Goal: Task Accomplishment & Management: Complete application form

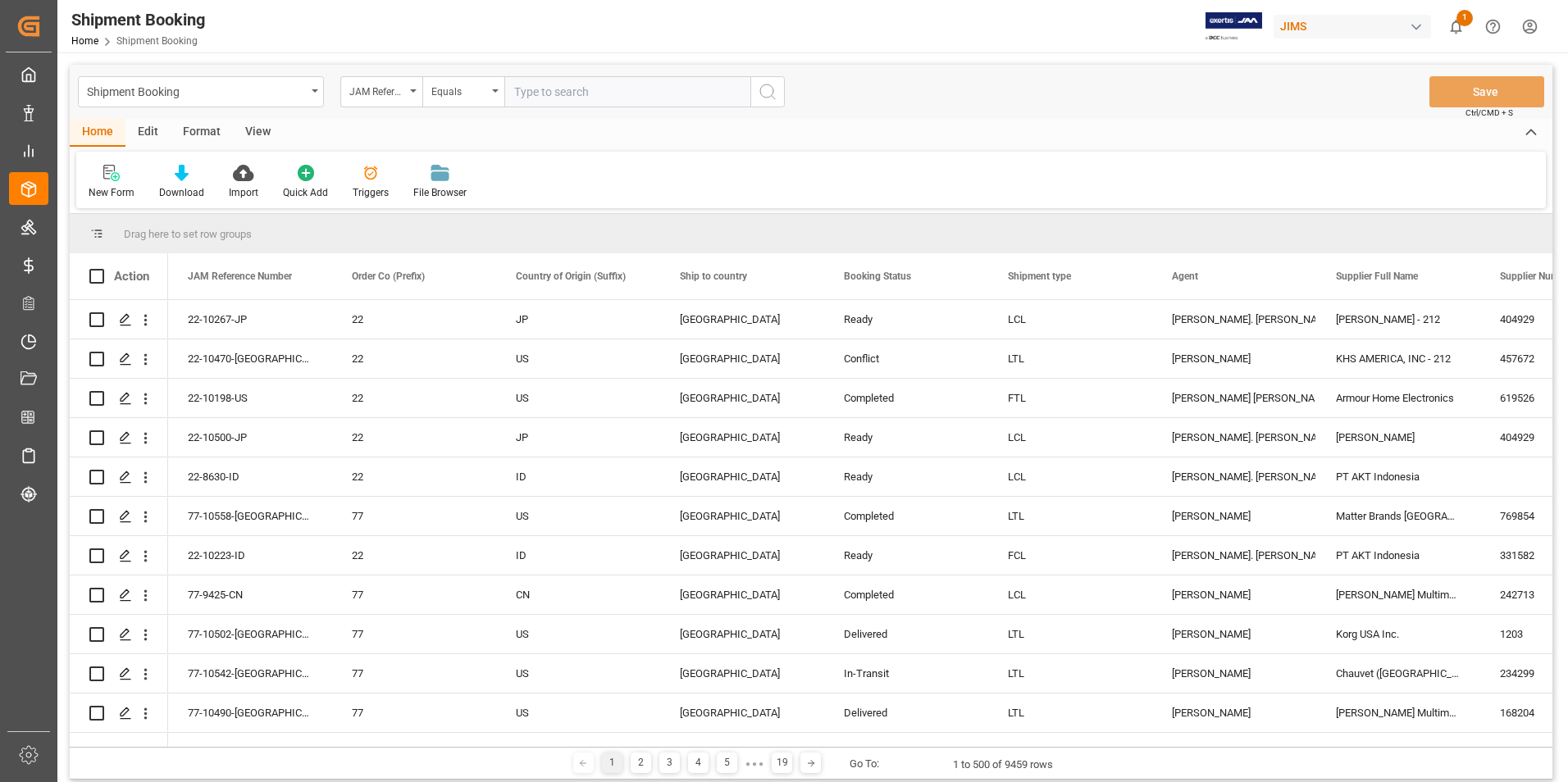
click at [589, 85] on input "text" at bounding box center [627, 91] width 246 height 31
paste input "77-10524-US"
type input "77-10524-US"
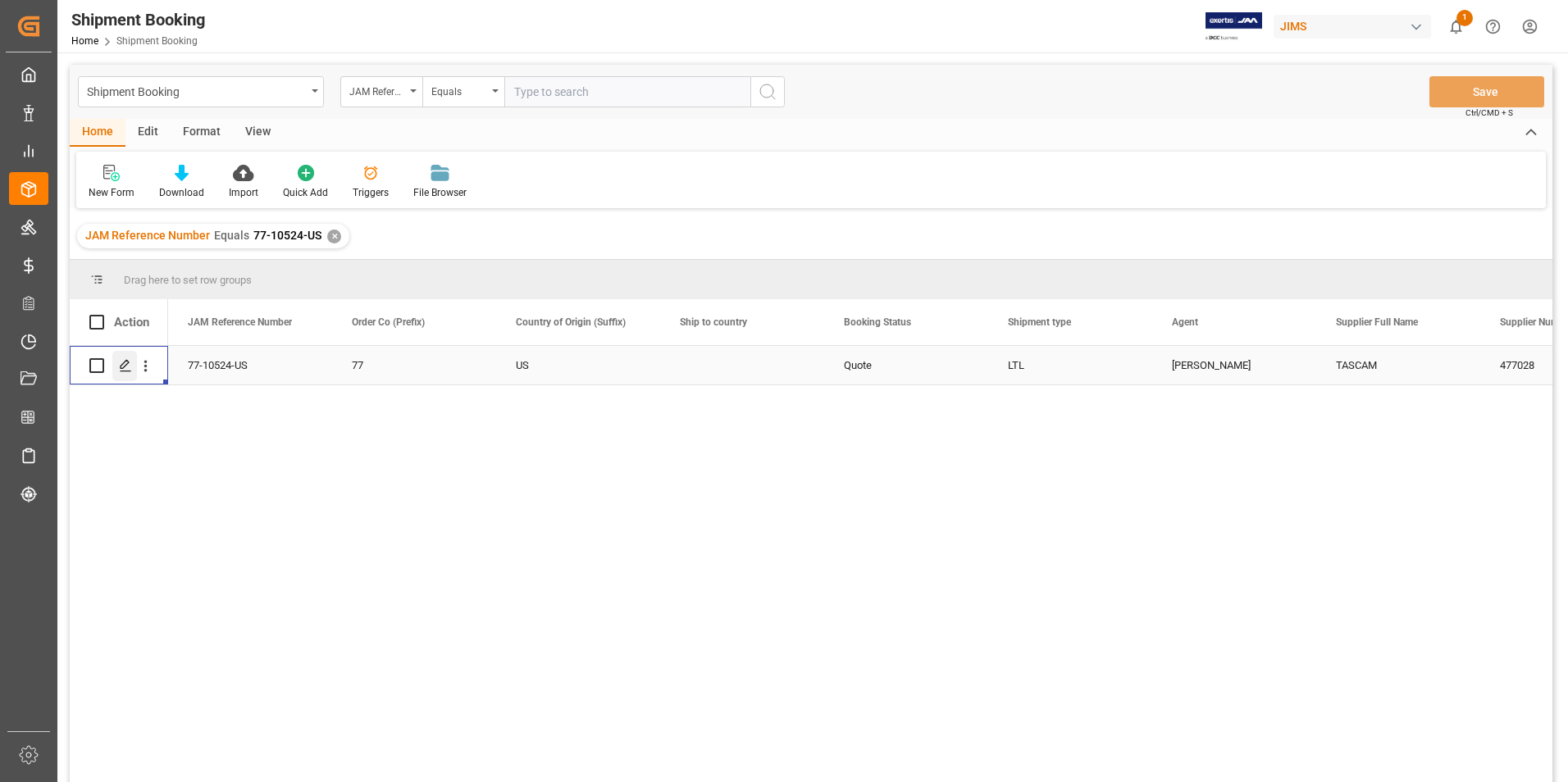
click at [121, 367] on icon "Press SPACE to select this row." at bounding box center [126, 366] width 13 height 13
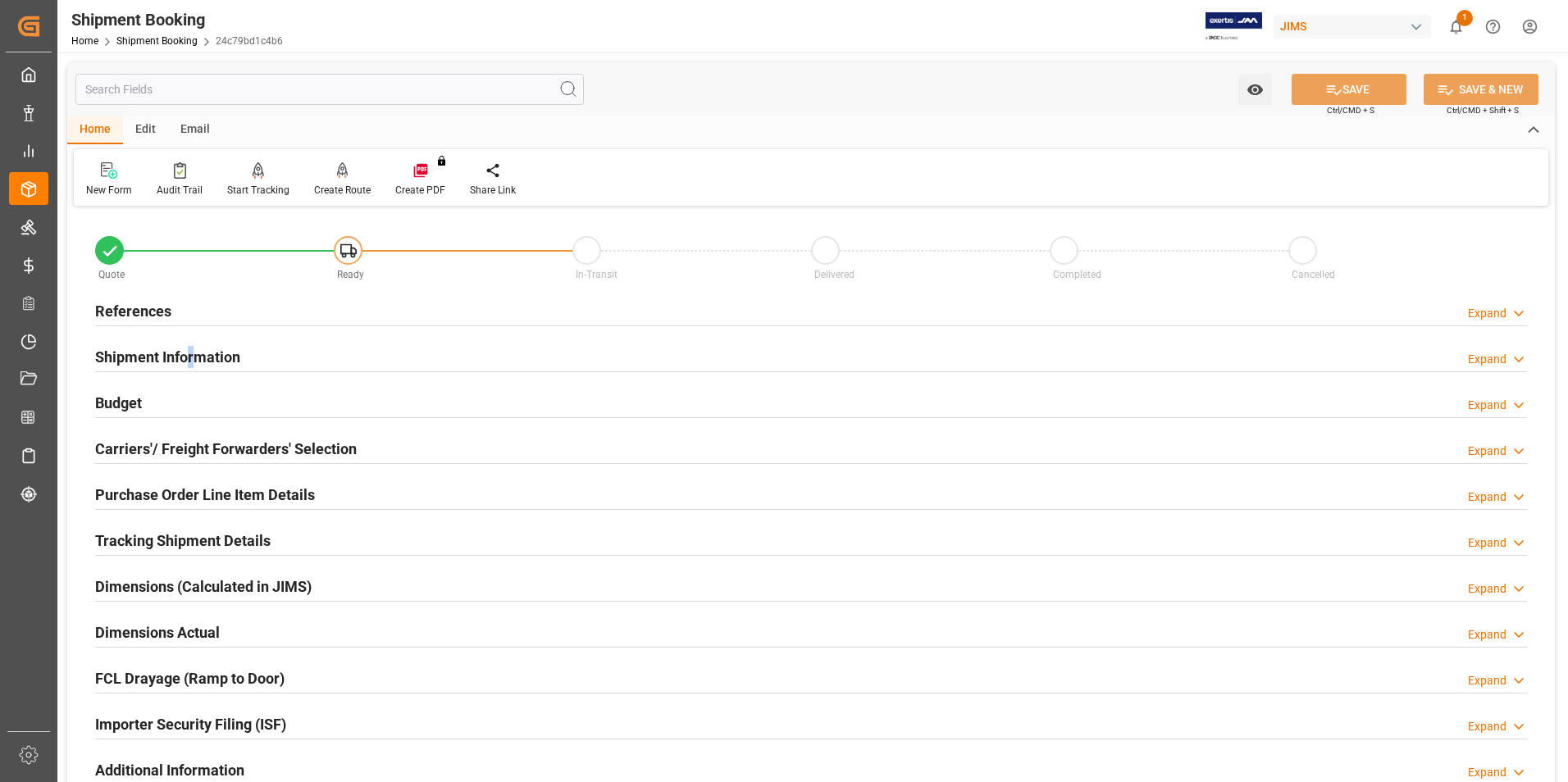
click at [192, 356] on h2 "Shipment Information" at bounding box center [168, 357] width 145 height 22
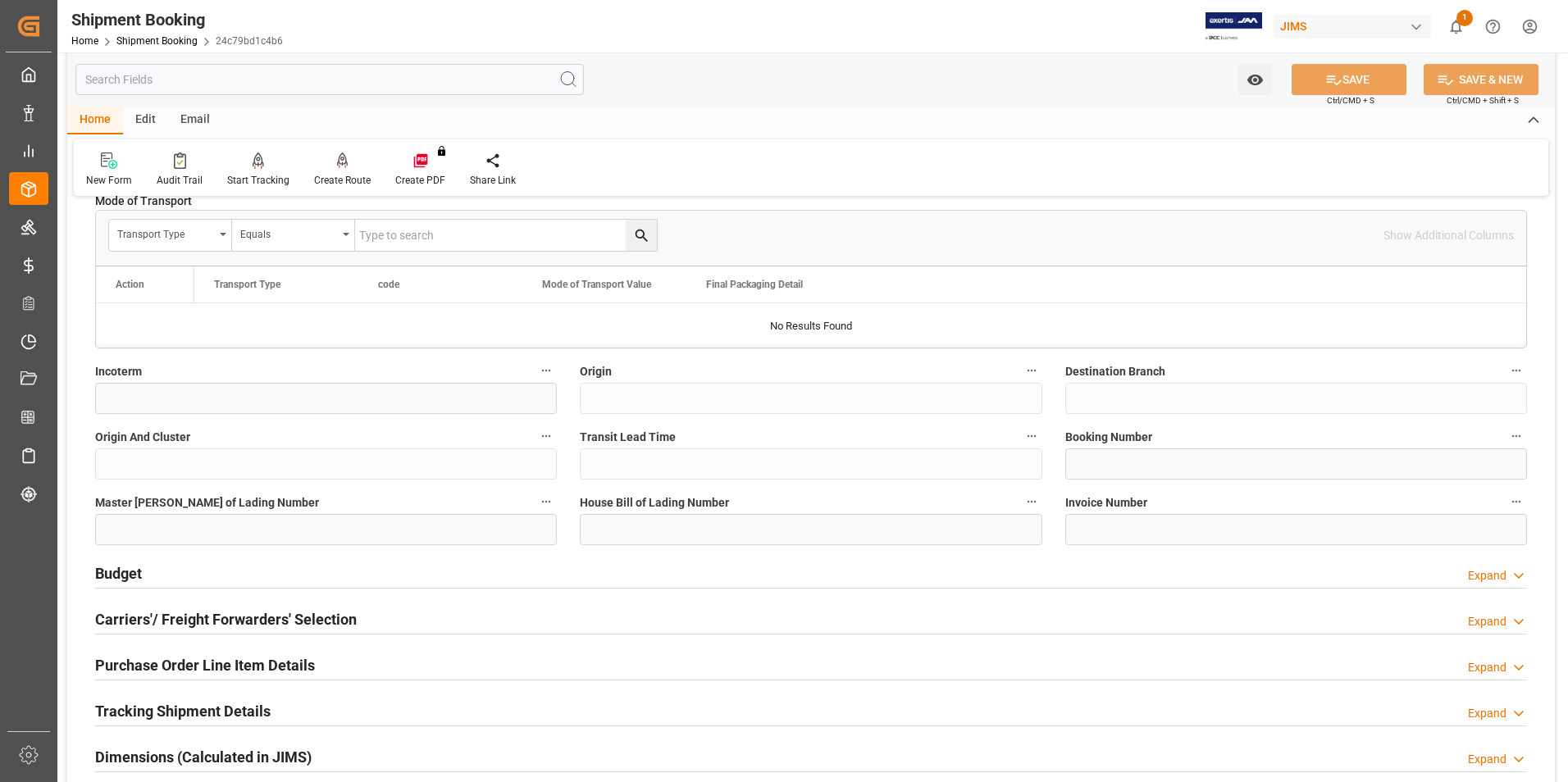
scroll to position [410, 0]
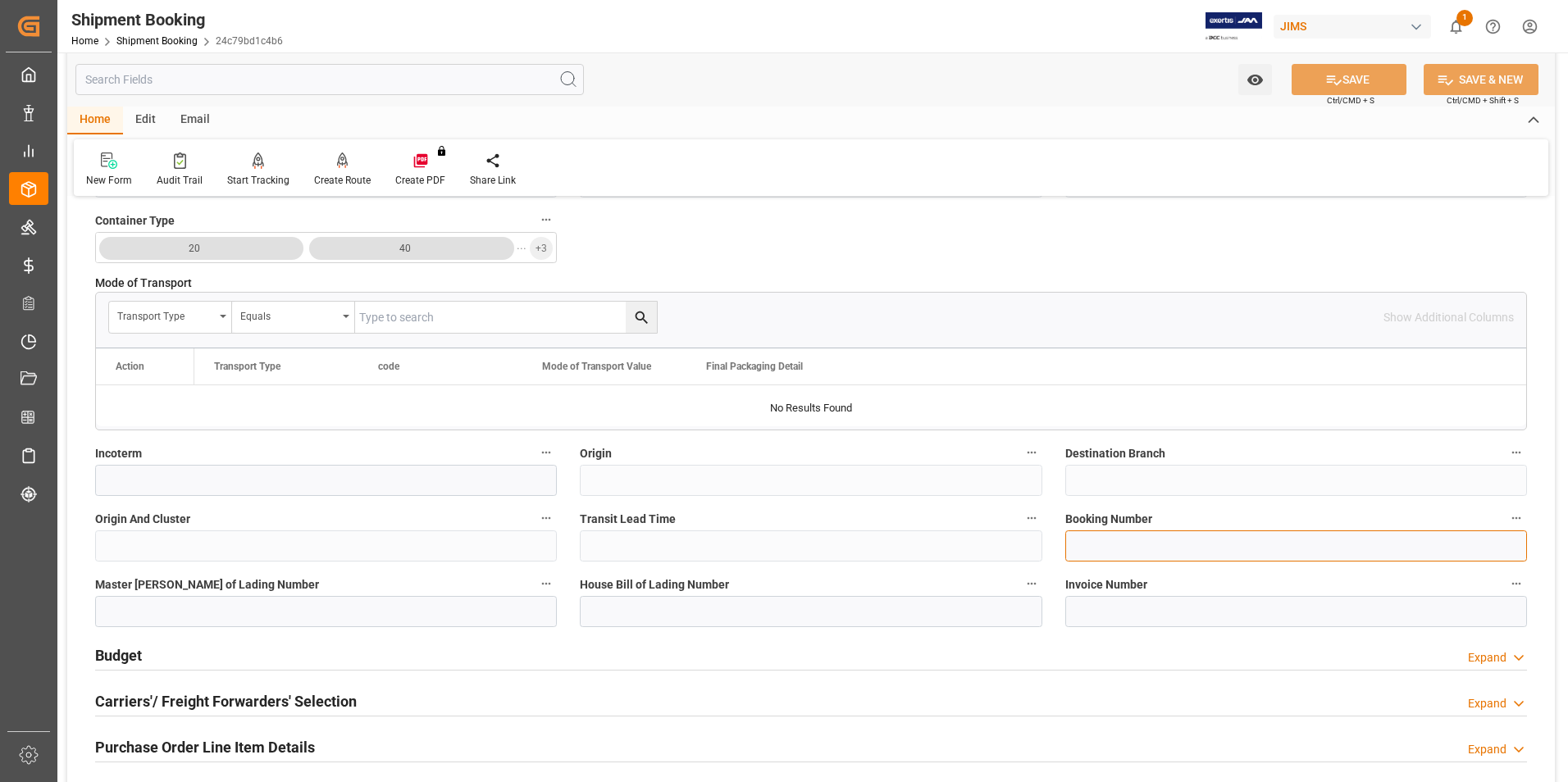
click at [1100, 538] on input at bounding box center [1297, 545] width 462 height 31
paste input "1Z9952136892090157"
type input "1Z9952136892090157"
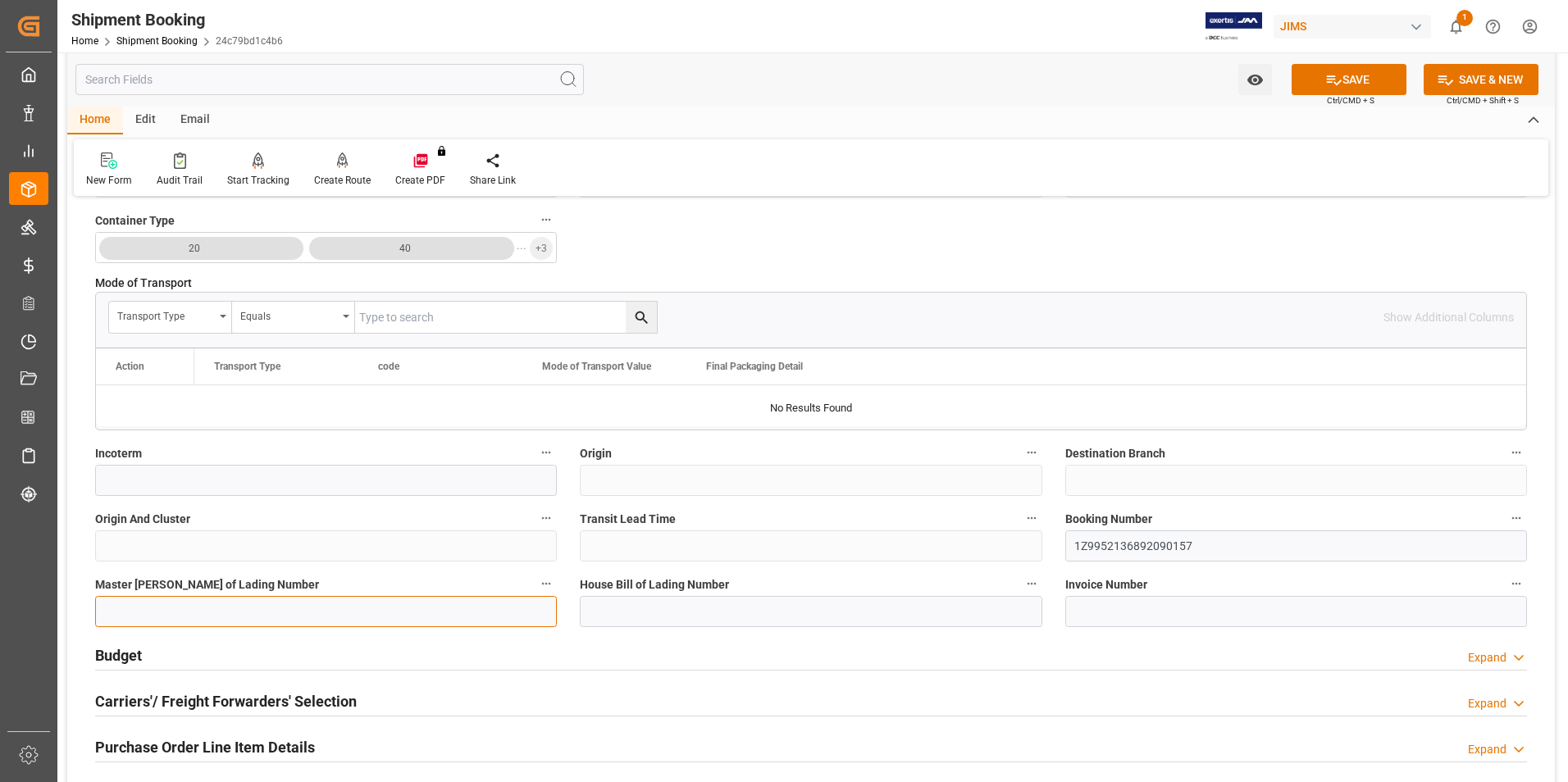
click at [227, 608] on input at bounding box center [326, 611] width 462 height 31
paste input "1Z9952136892090157"
type input "1Z9952136892090157"
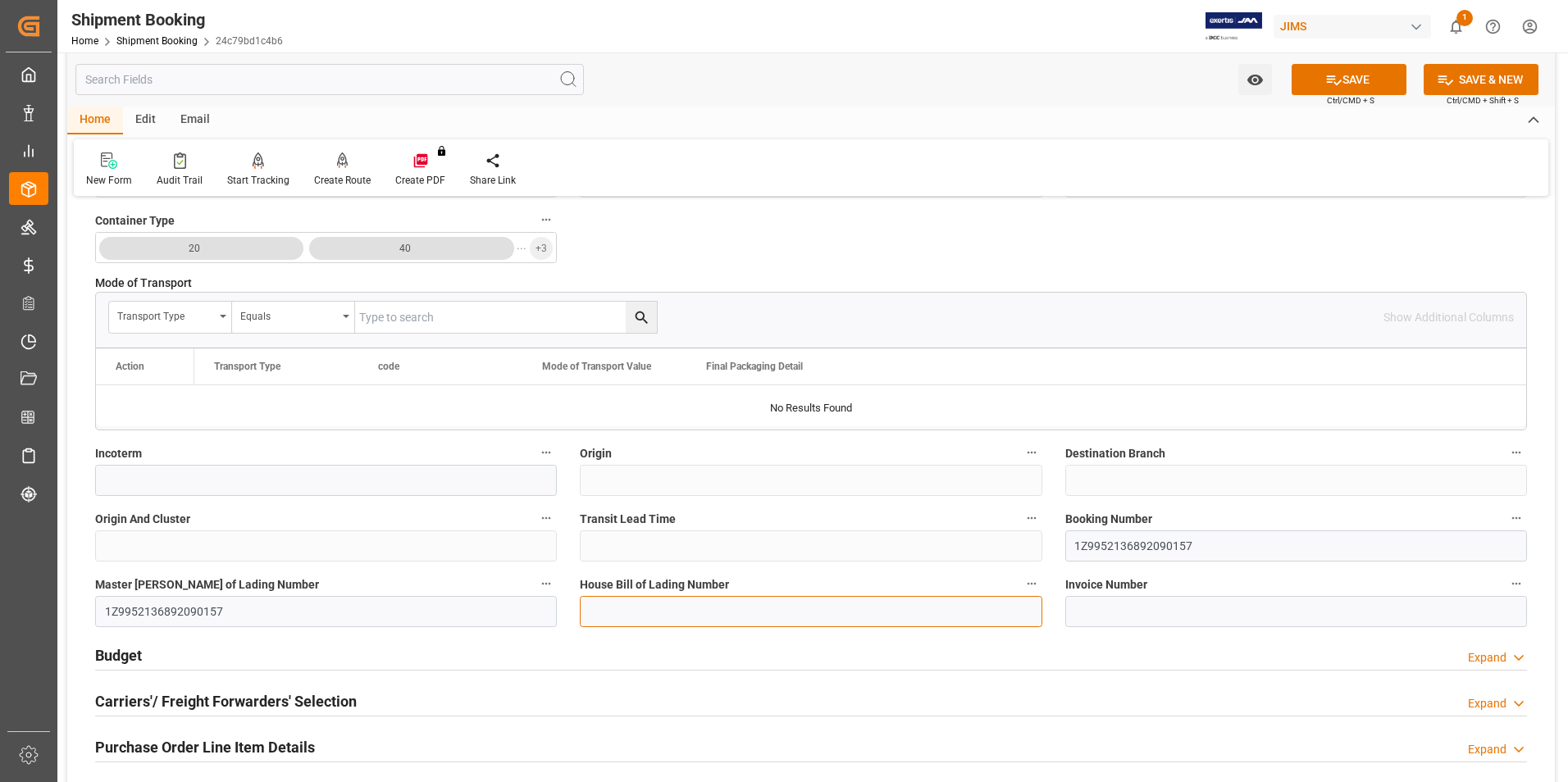
click at [599, 613] on input at bounding box center [811, 611] width 462 height 31
paste input "1Z9952136892090157"
type input "1Z9952136892090157"
click at [1344, 83] on button "SAVE" at bounding box center [1349, 79] width 115 height 31
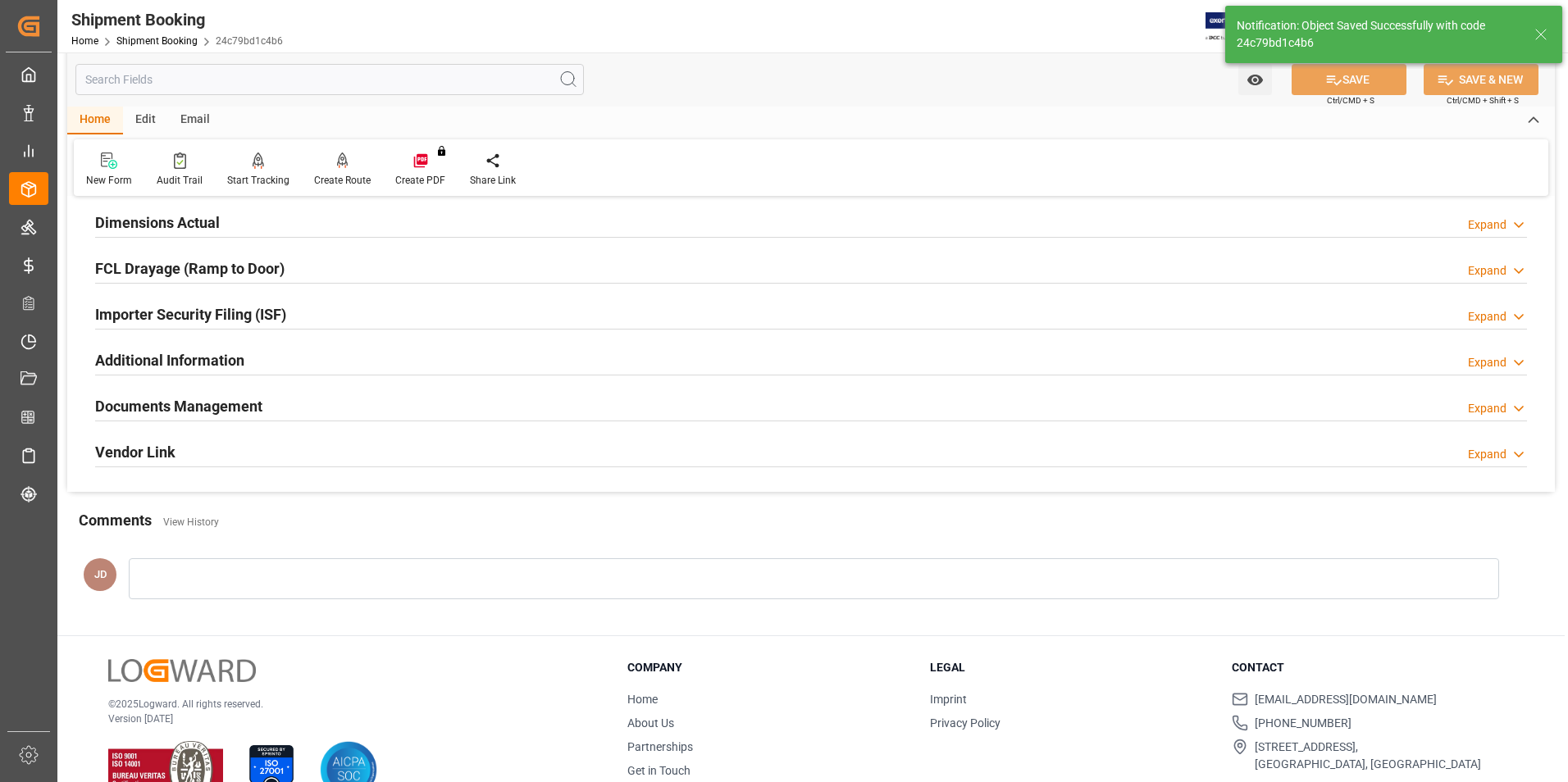
scroll to position [0, 0]
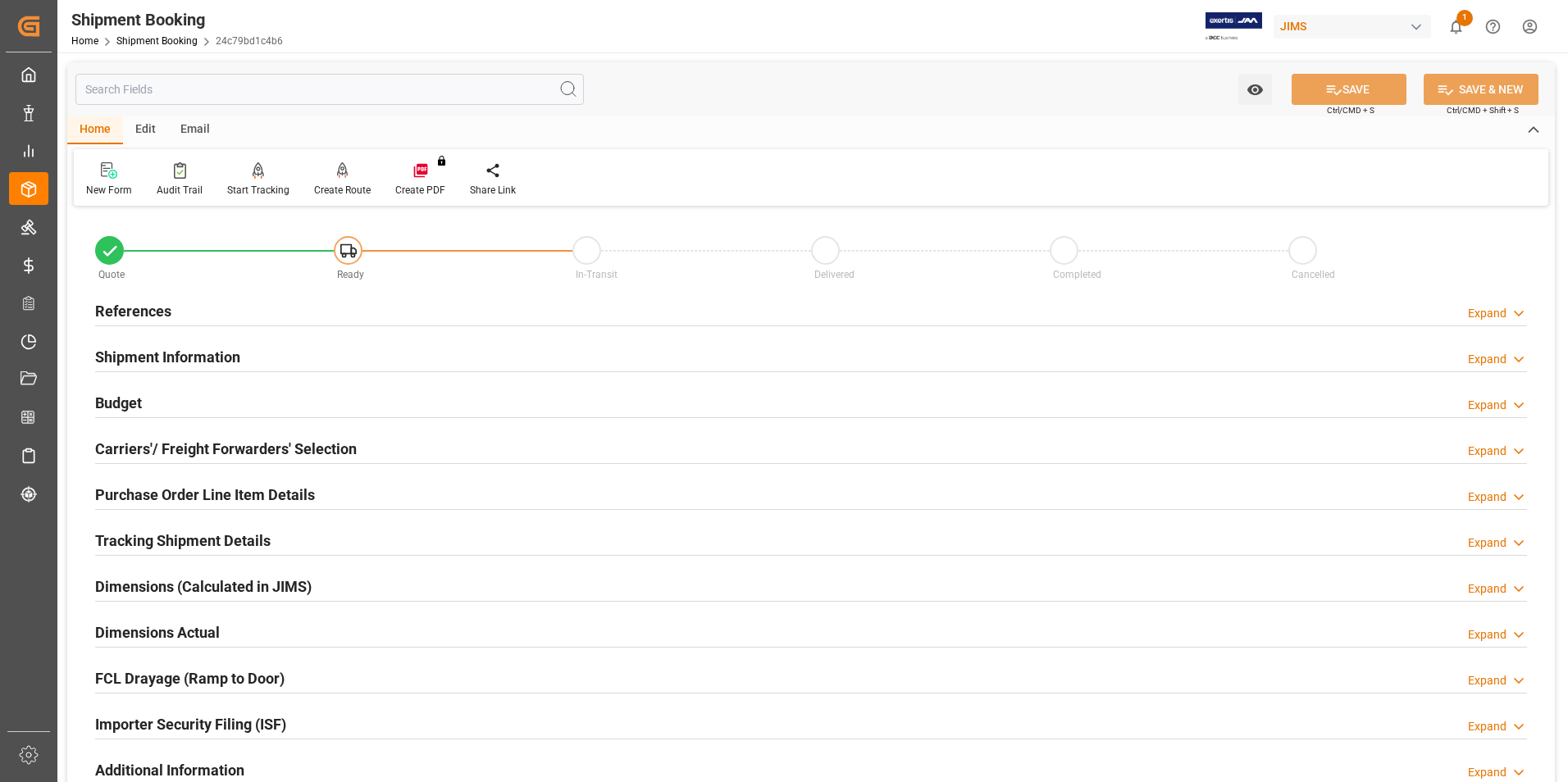
click at [121, 400] on h2 "Budget" at bounding box center [118, 403] width 46 height 22
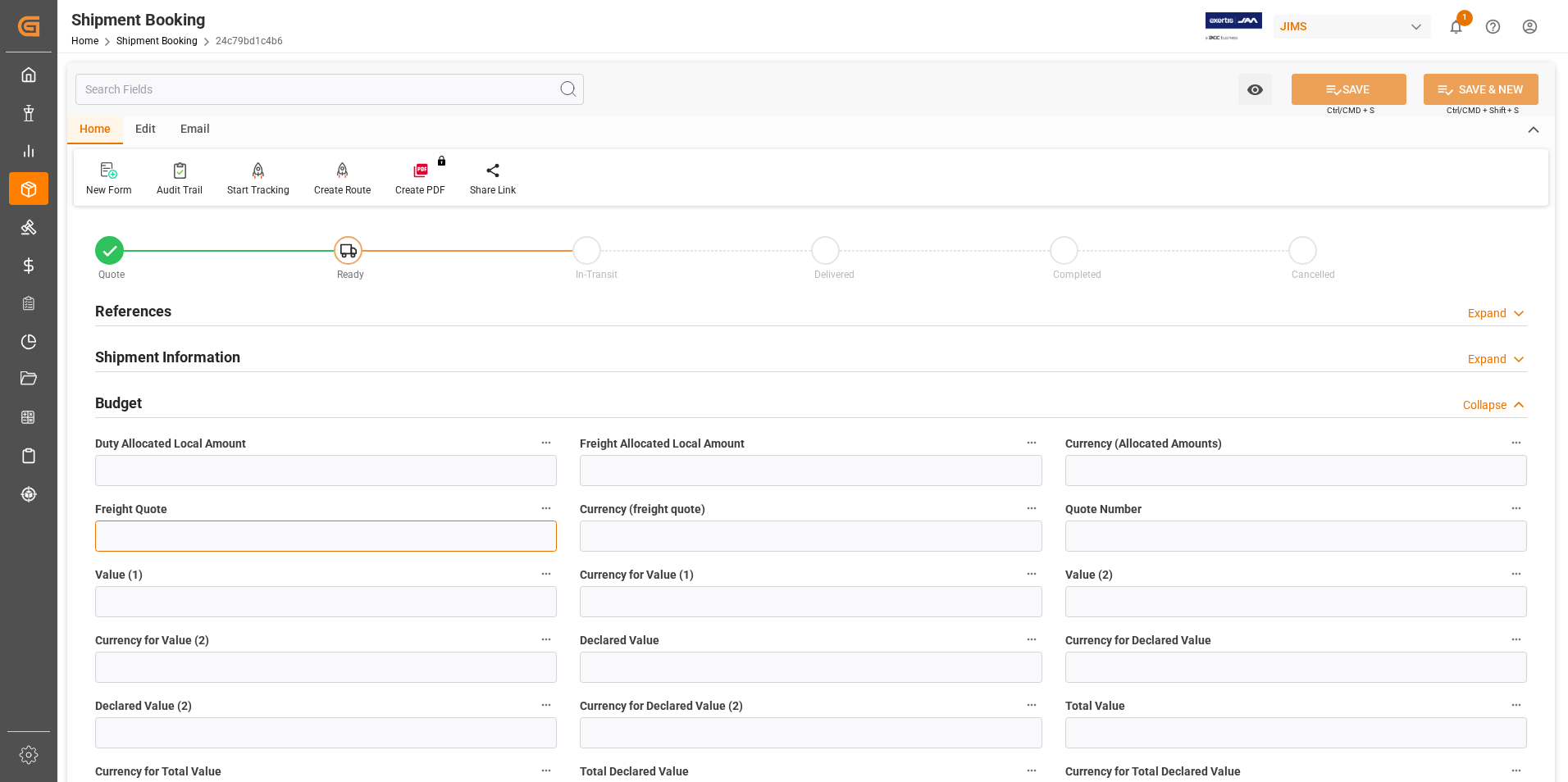
click at [164, 533] on input "text" at bounding box center [326, 536] width 462 height 31
type input "10"
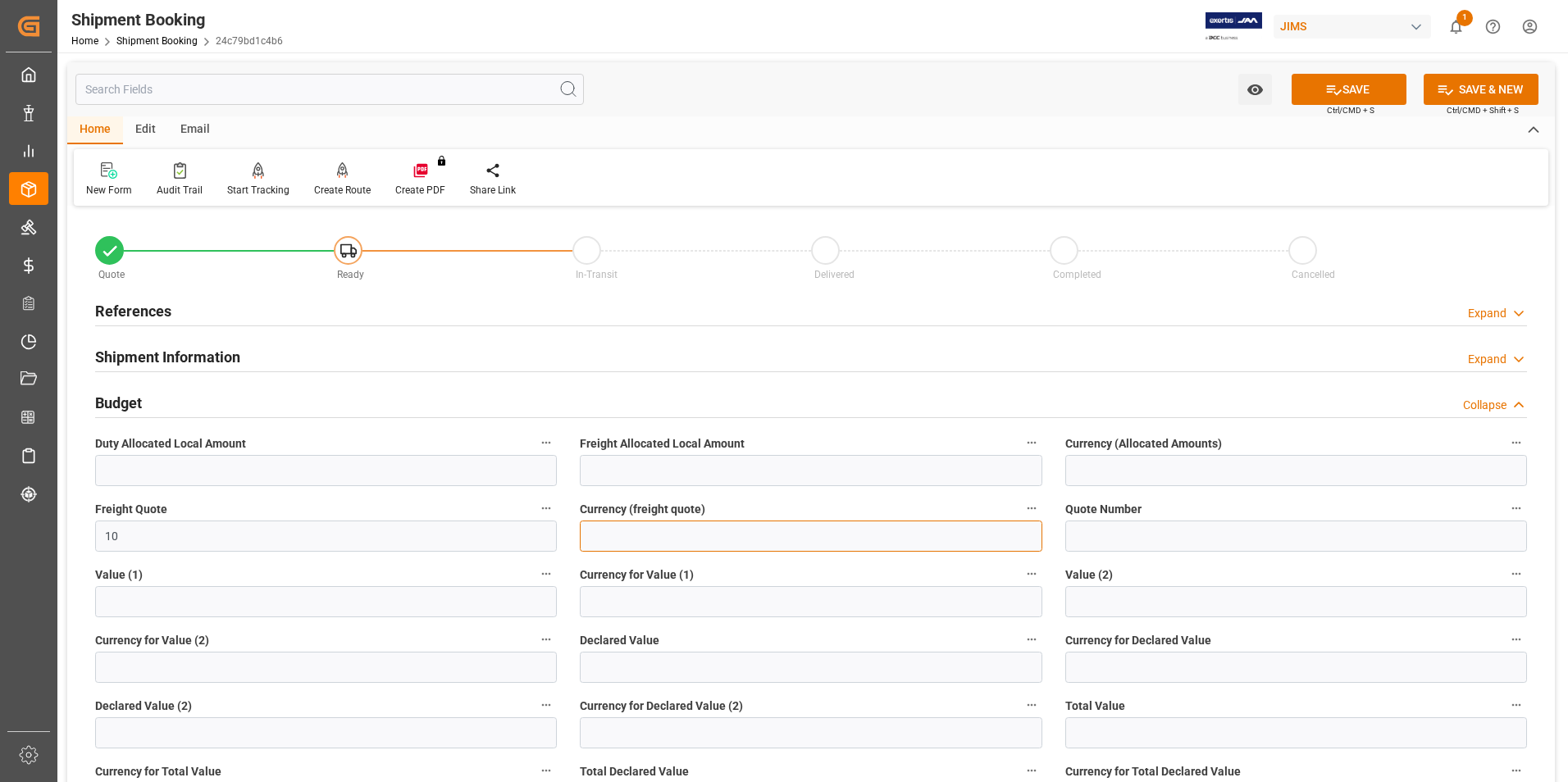
click at [615, 529] on input at bounding box center [811, 536] width 462 height 31
type input "cad"
click at [598, 664] on input "text" at bounding box center [811, 667] width 462 height 31
type input "325.26"
click at [1114, 657] on input at bounding box center [1297, 667] width 462 height 31
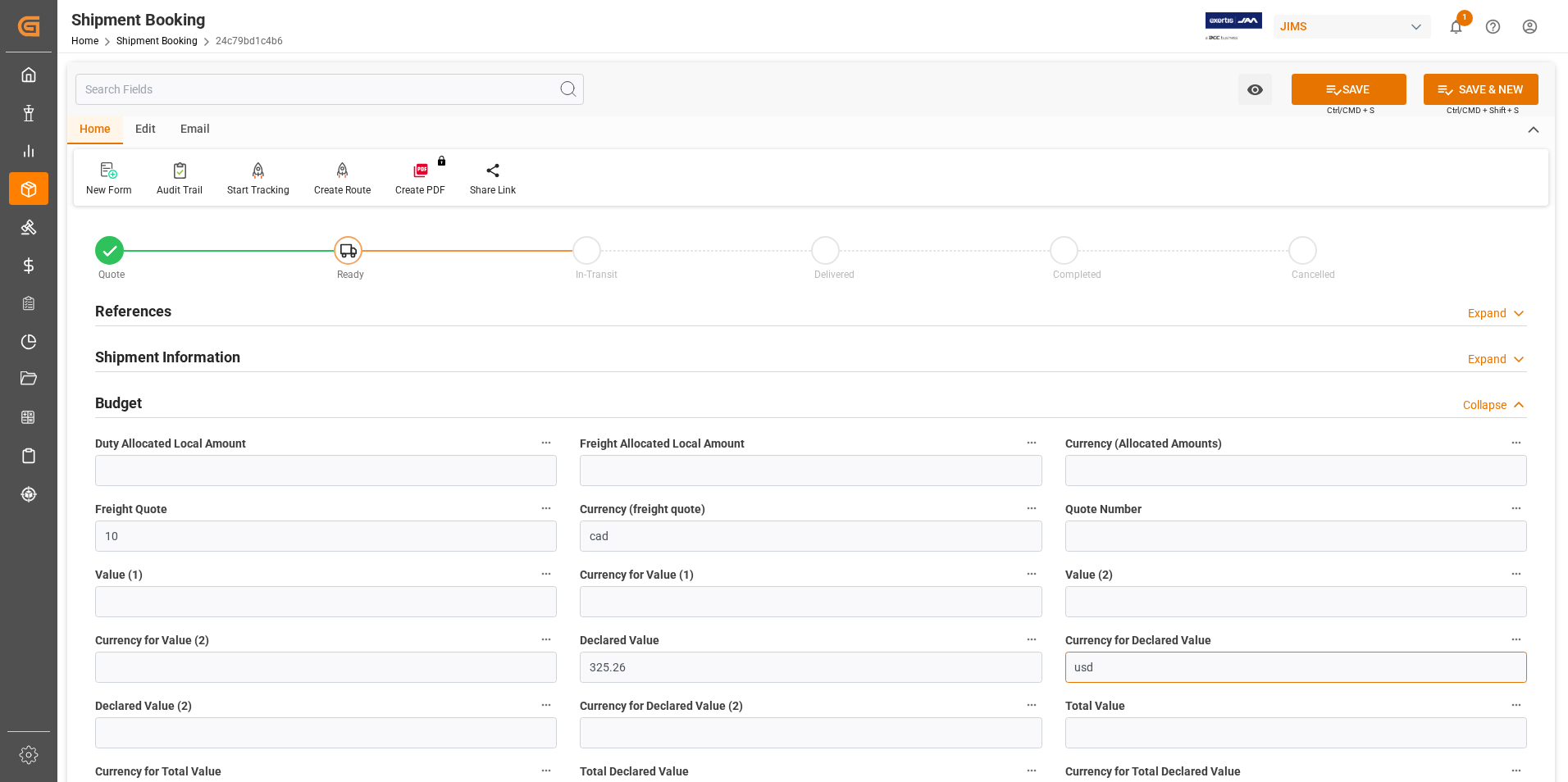
type input "usd"
click at [1348, 100] on button "SAVE" at bounding box center [1349, 89] width 115 height 31
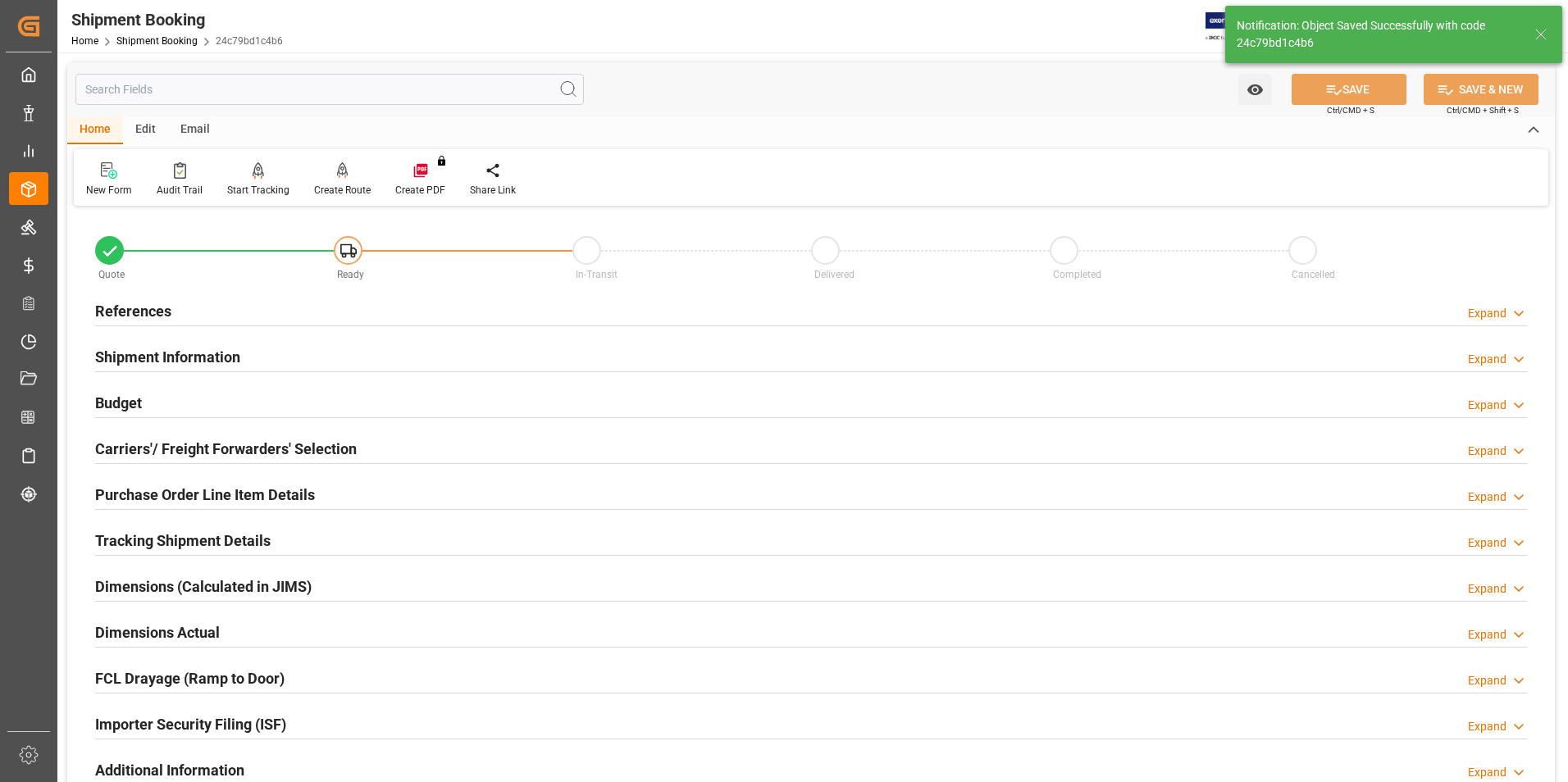
click at [123, 443] on h2 "Carriers'/ Freight Forwarders' Selection" at bounding box center [226, 448] width 261 height 22
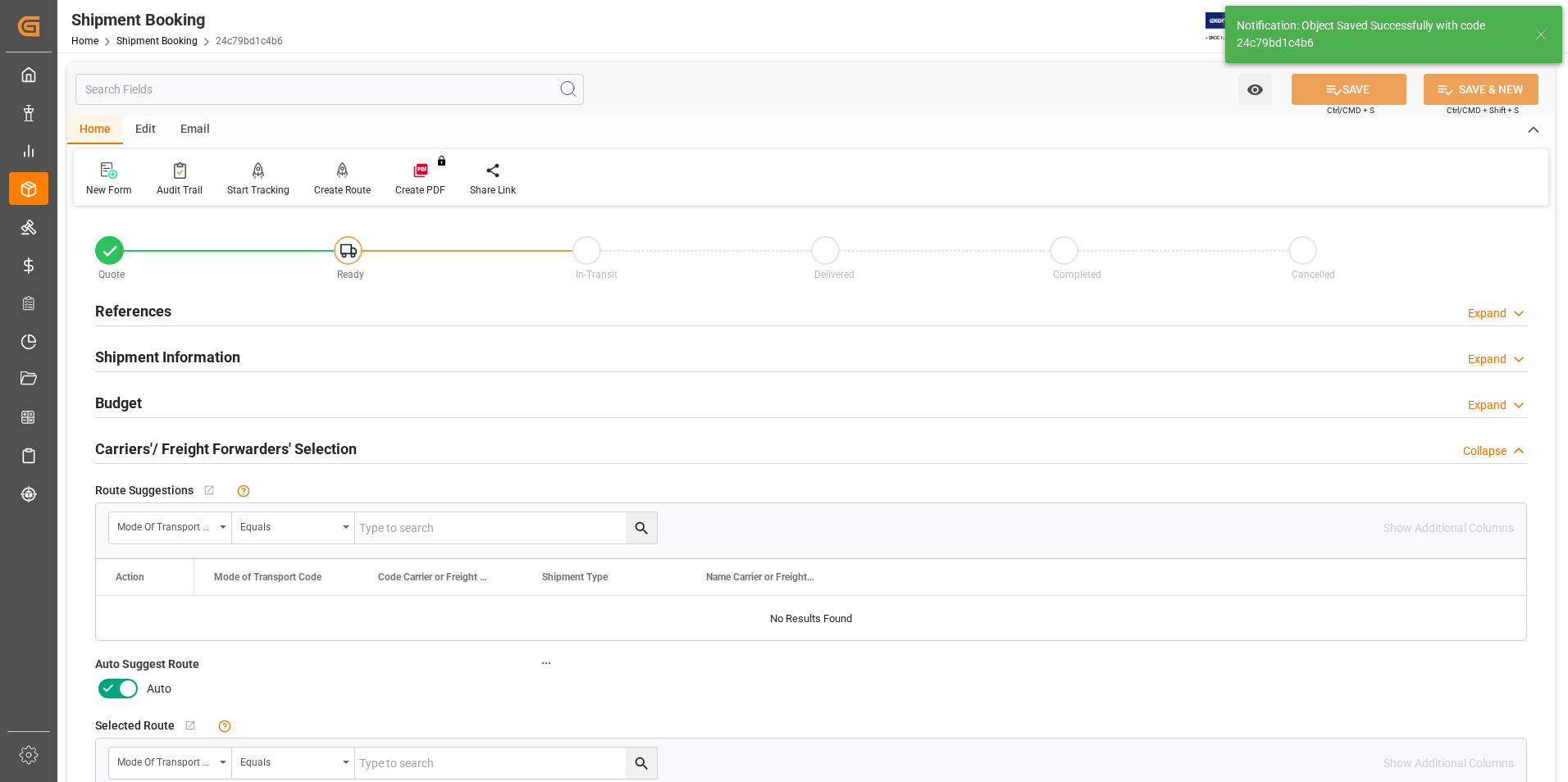
click at [115, 691] on icon at bounding box center [108, 688] width 19 height 19
click at [0, 0] on input "checkbox" at bounding box center [0, 0] width 0 height 0
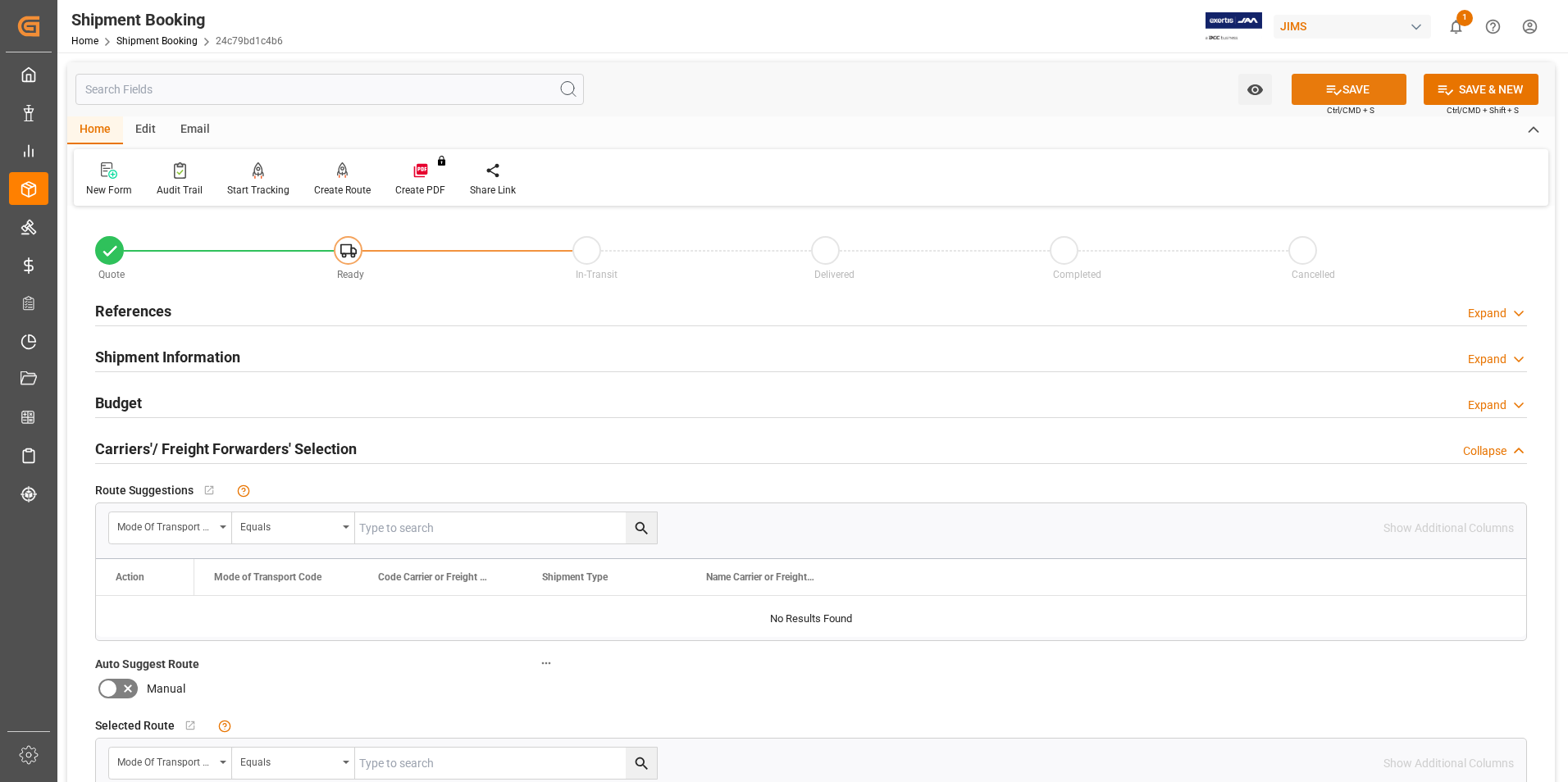
click at [1345, 86] on button "SAVE" at bounding box center [1349, 89] width 115 height 31
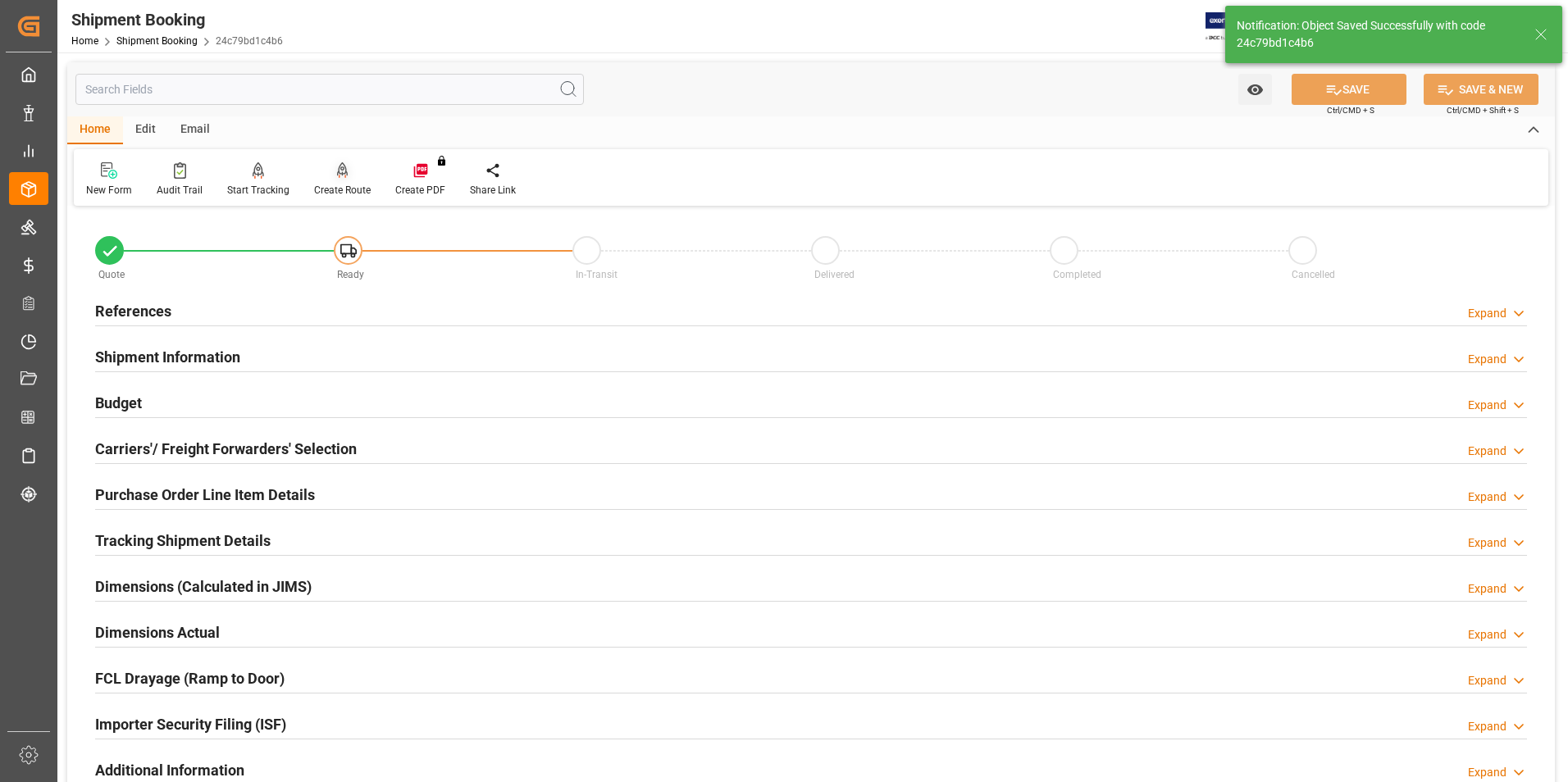
click at [347, 187] on div "Create Route" at bounding box center [342, 190] width 56 height 15
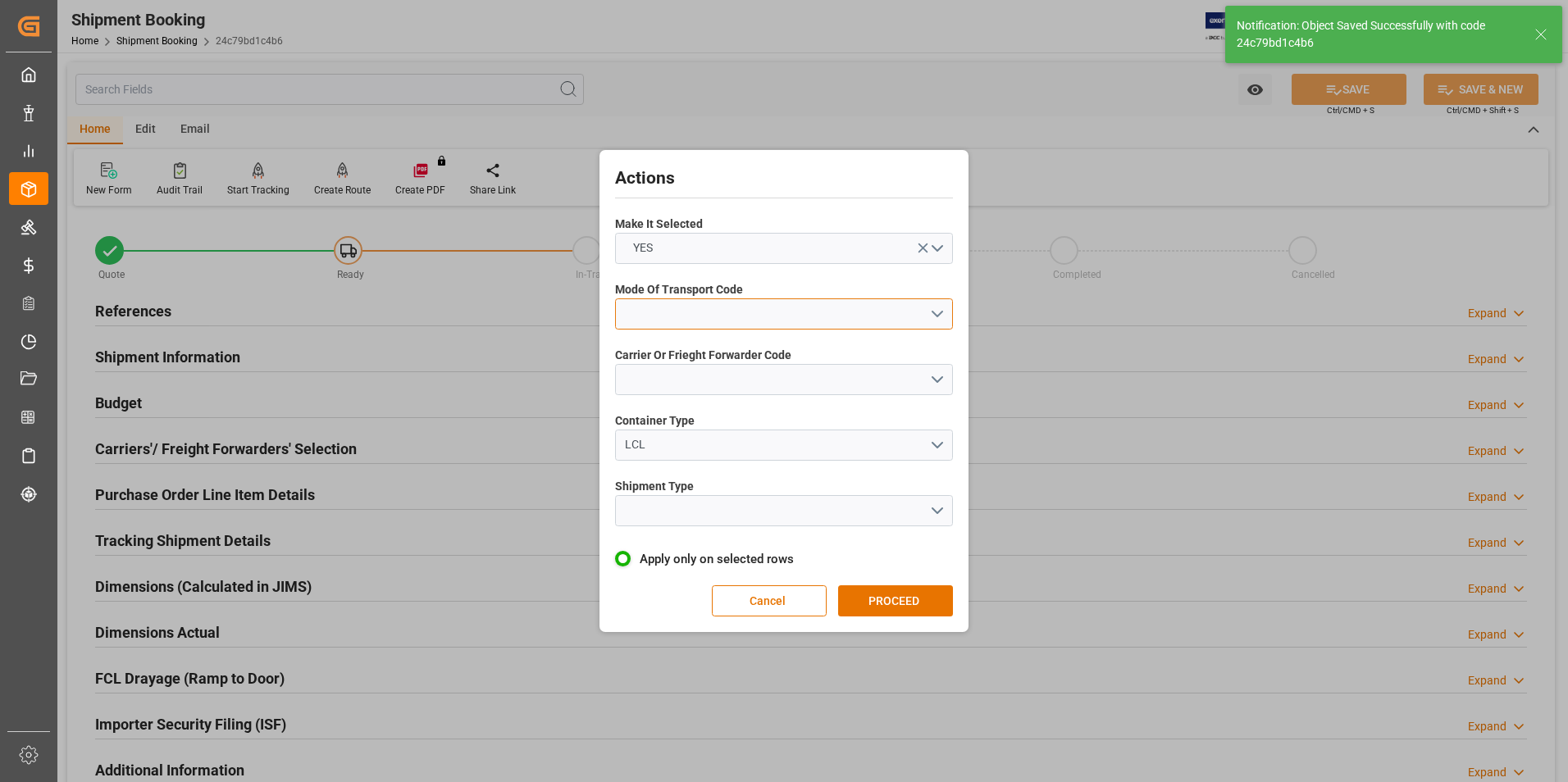
click at [685, 305] on button "open menu" at bounding box center [784, 313] width 338 height 31
click at [718, 455] on div "5- COURIER GROUND" at bounding box center [784, 455] width 336 height 35
click at [695, 388] on button "open menu" at bounding box center [784, 379] width 338 height 31
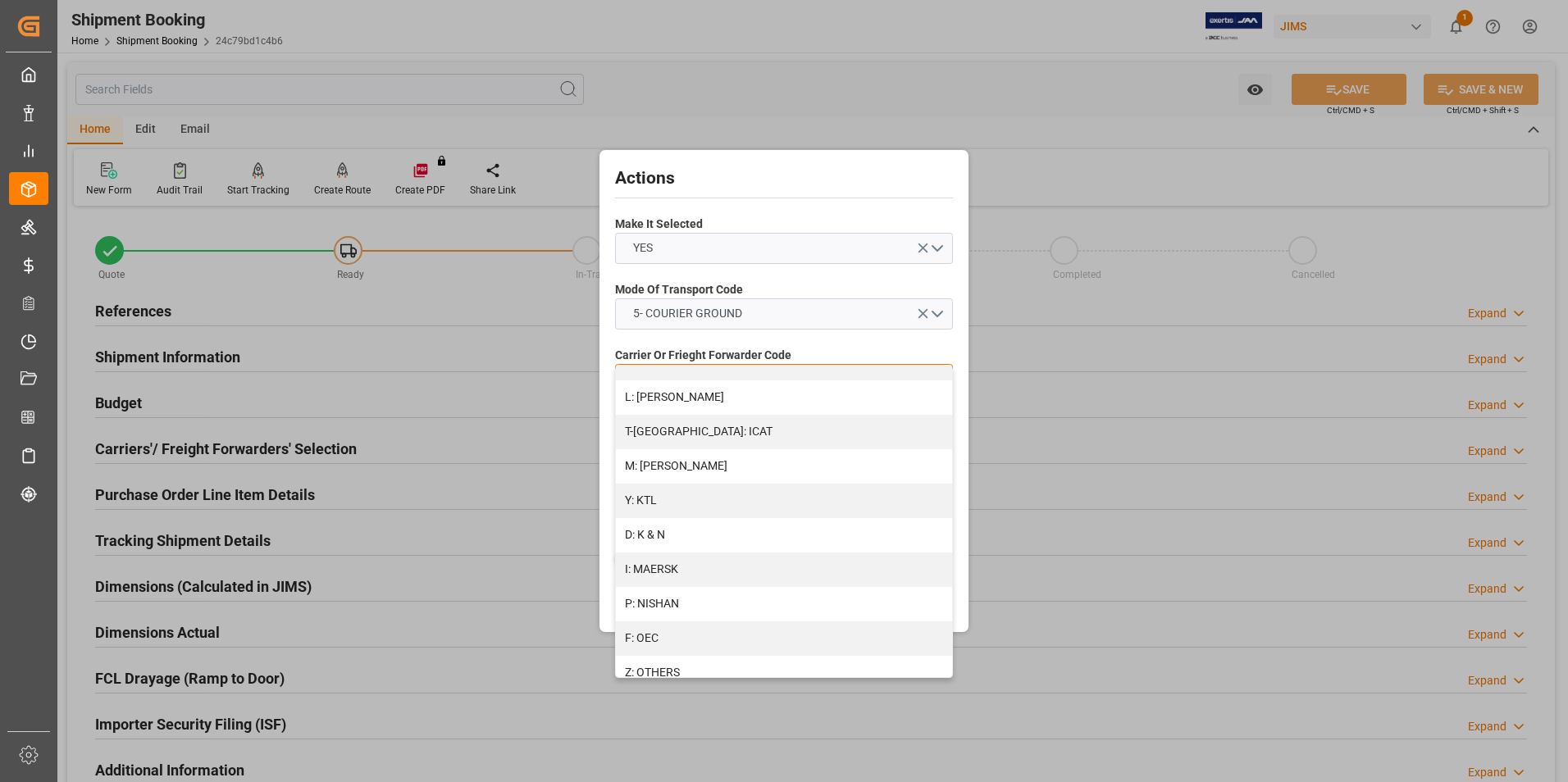
scroll to position [876, 0]
click at [705, 603] on div "R: UPS STANDARD GROUND" at bounding box center [784, 608] width 336 height 35
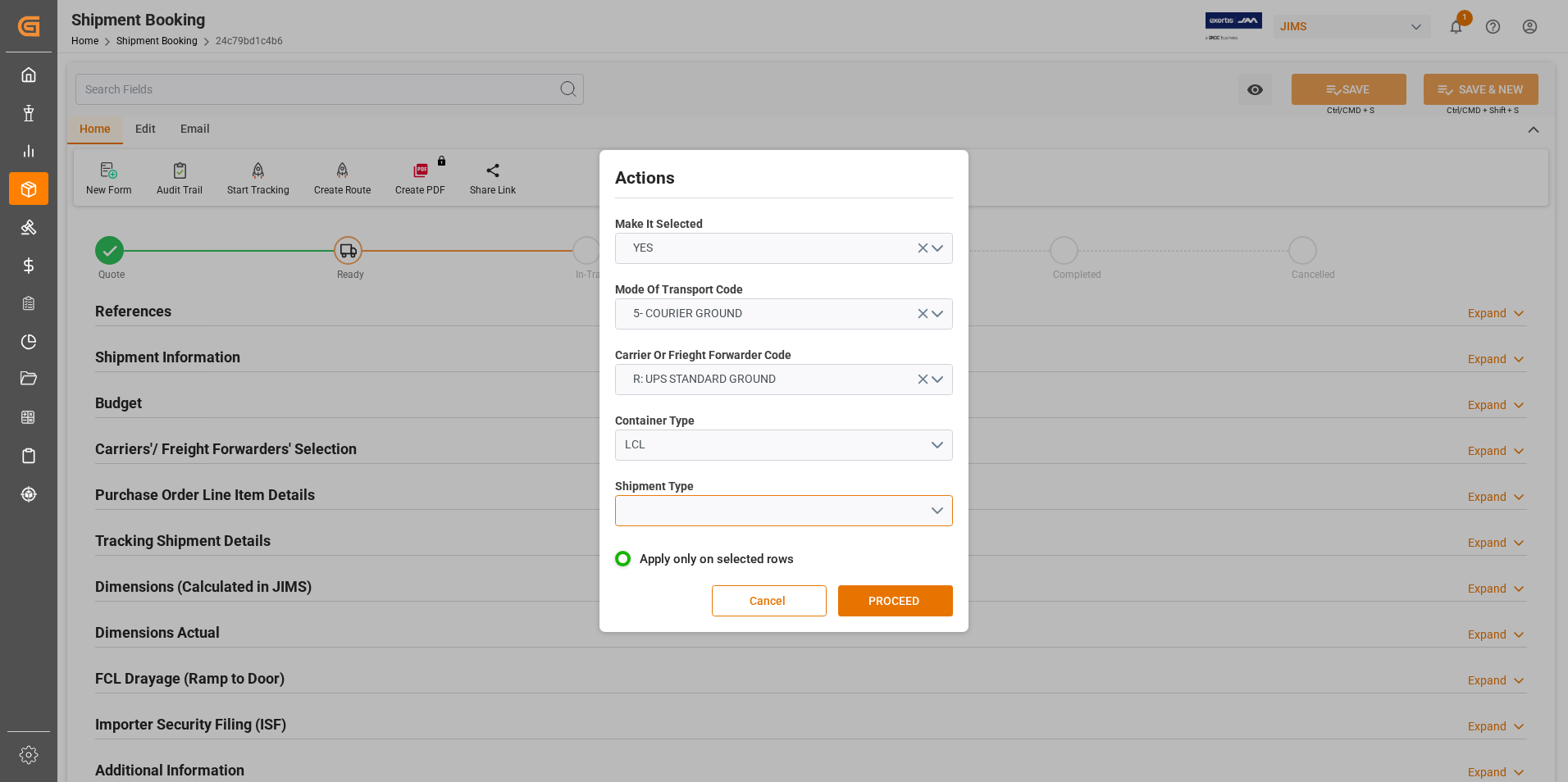
click at [669, 508] on button "open menu" at bounding box center [784, 511] width 338 height 31
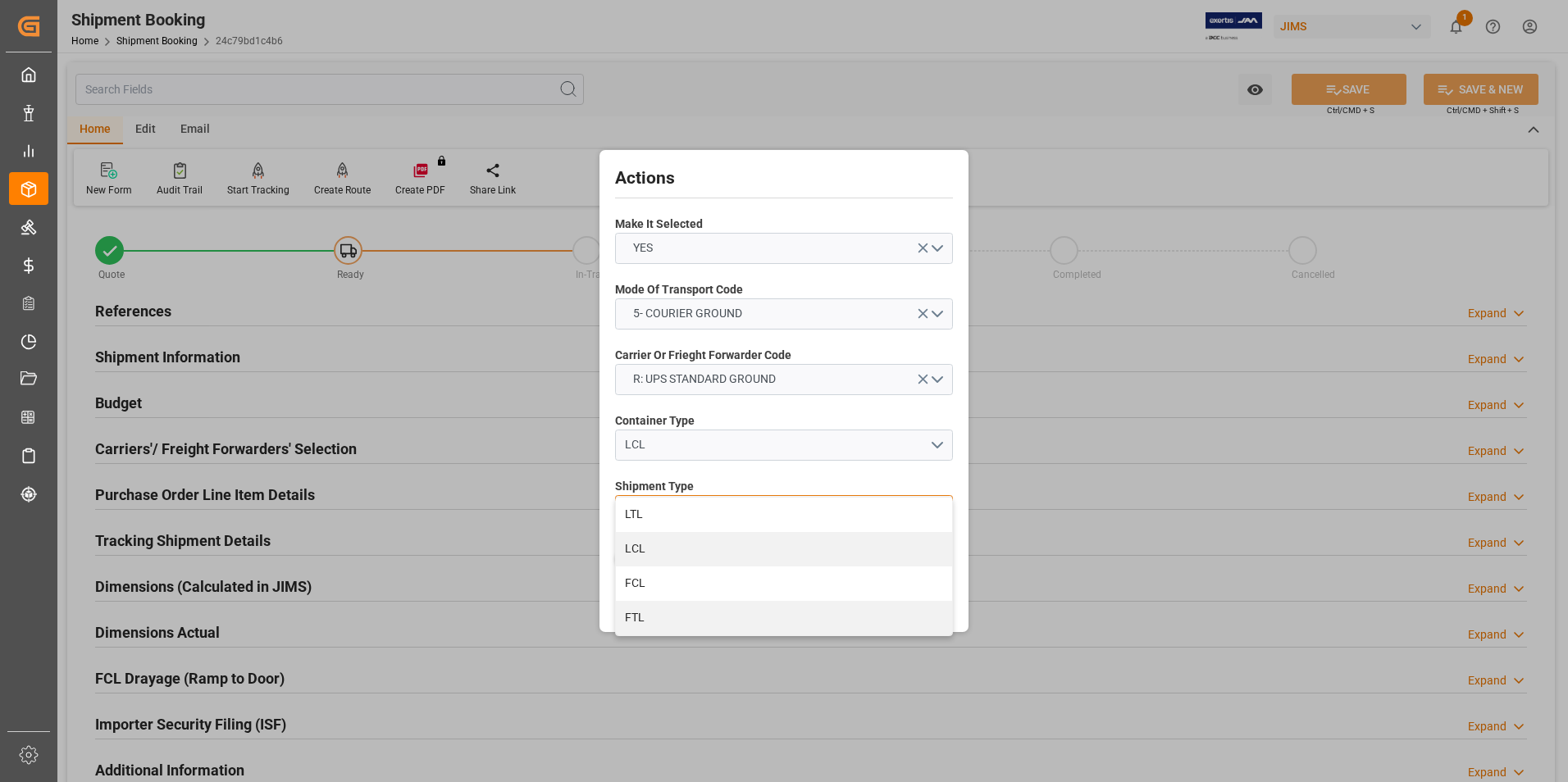
click at [669, 508] on div "LTL" at bounding box center [784, 515] width 336 height 35
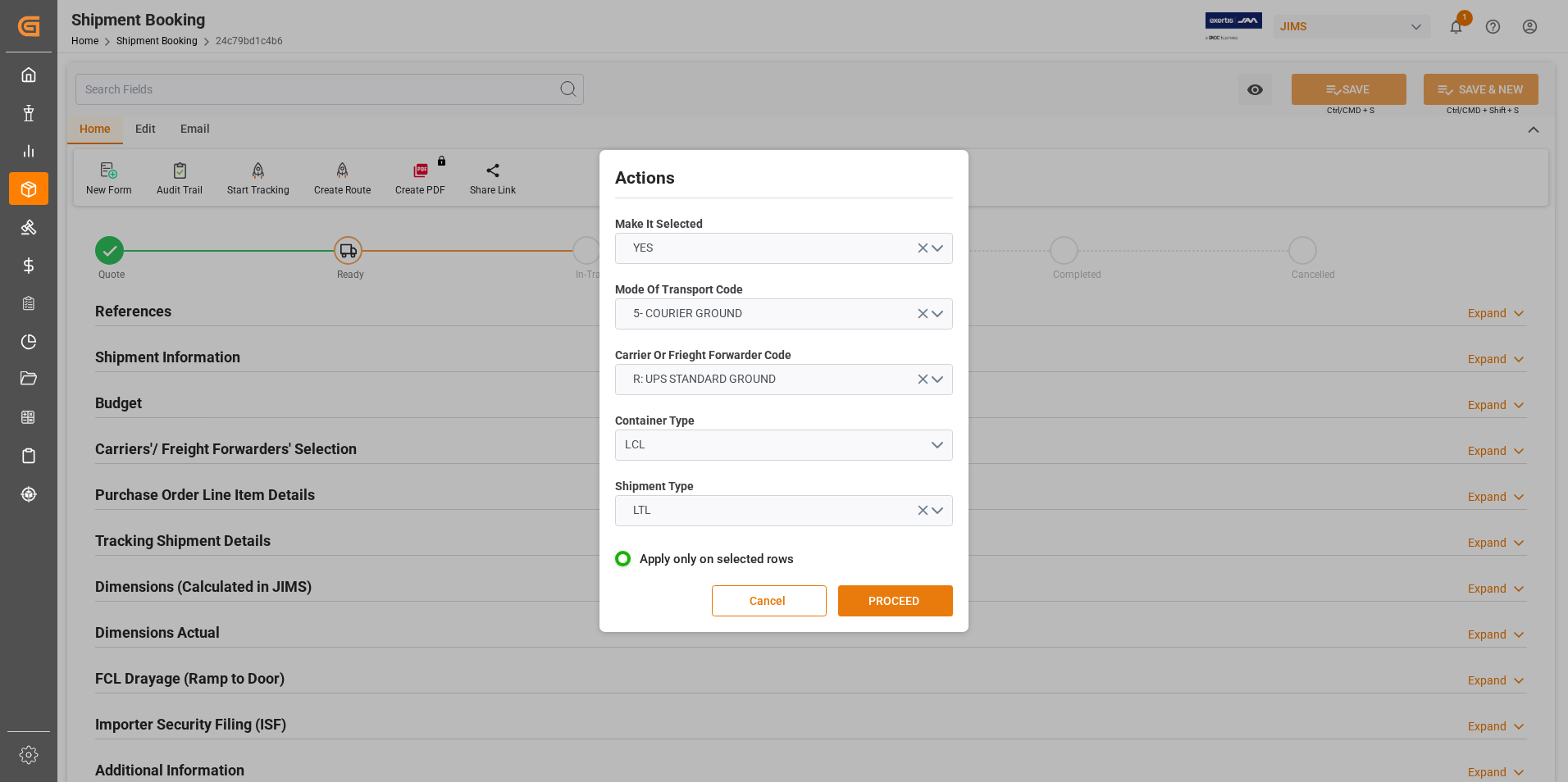
click at [913, 604] on button "PROCEED" at bounding box center [895, 601] width 115 height 31
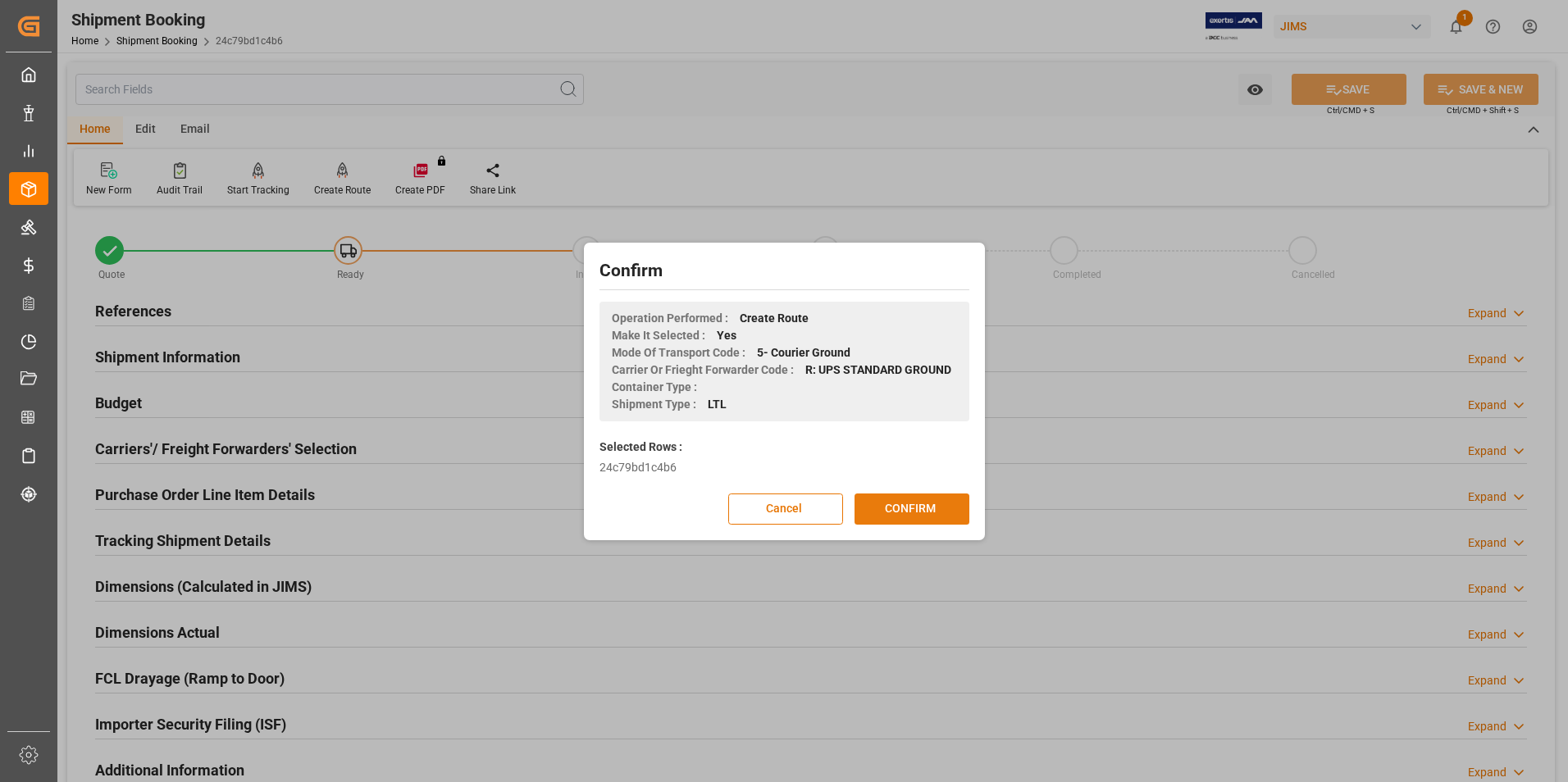
click at [875, 508] on button "CONFIRM" at bounding box center [912, 509] width 115 height 31
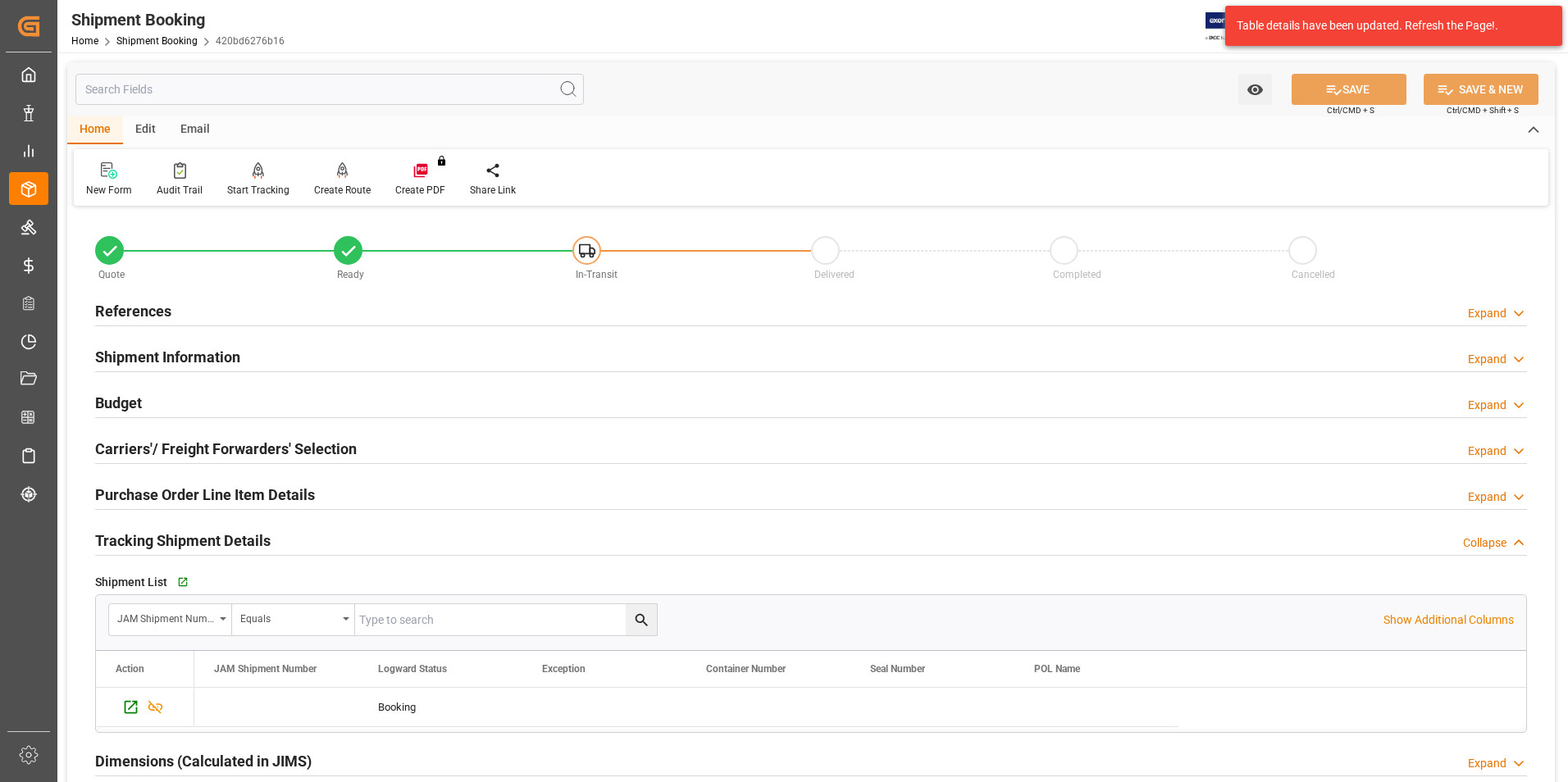
scroll to position [246, 0]
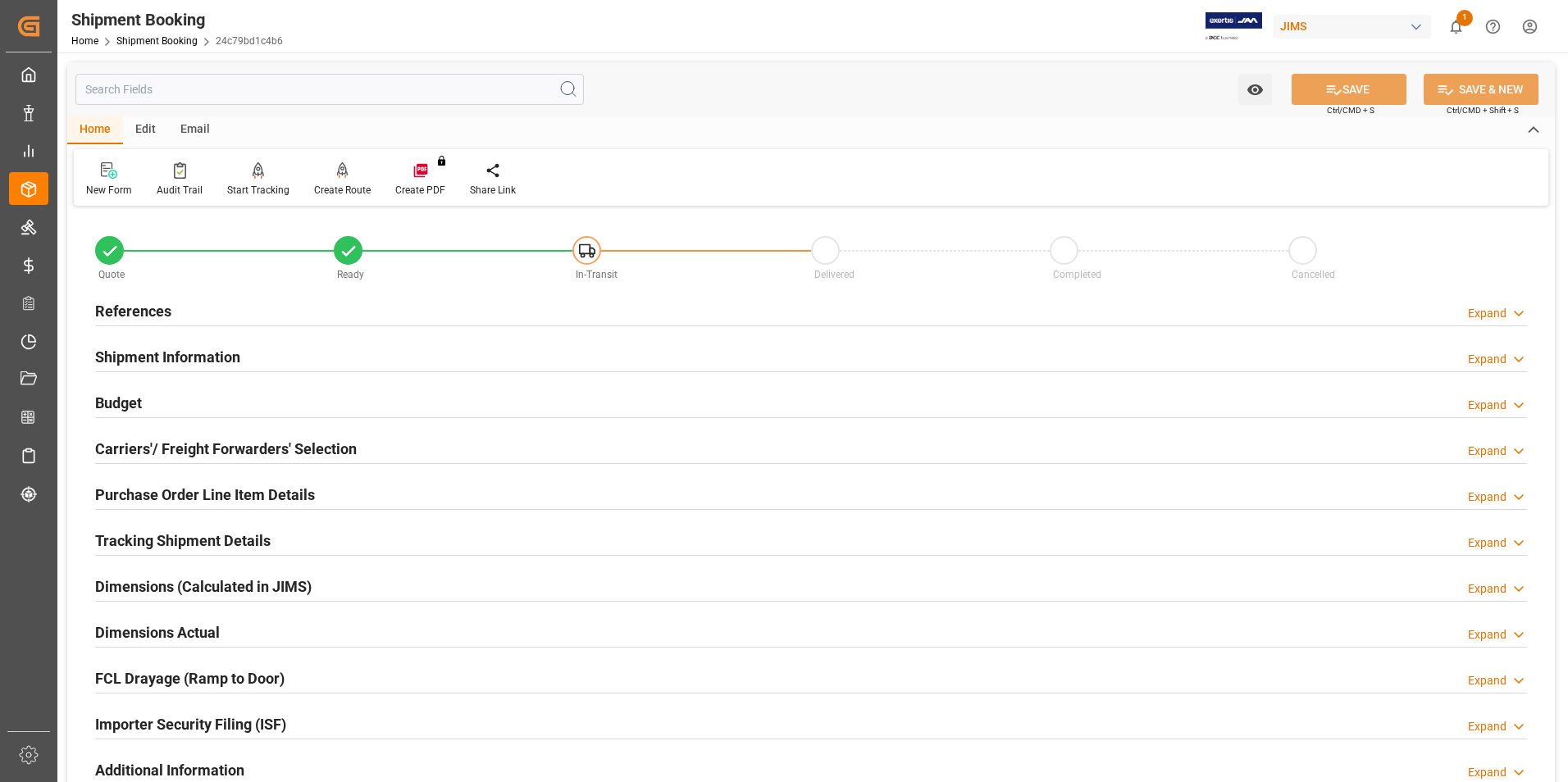
click at [137, 629] on h2 "Dimensions Actual" at bounding box center [158, 632] width 125 height 22
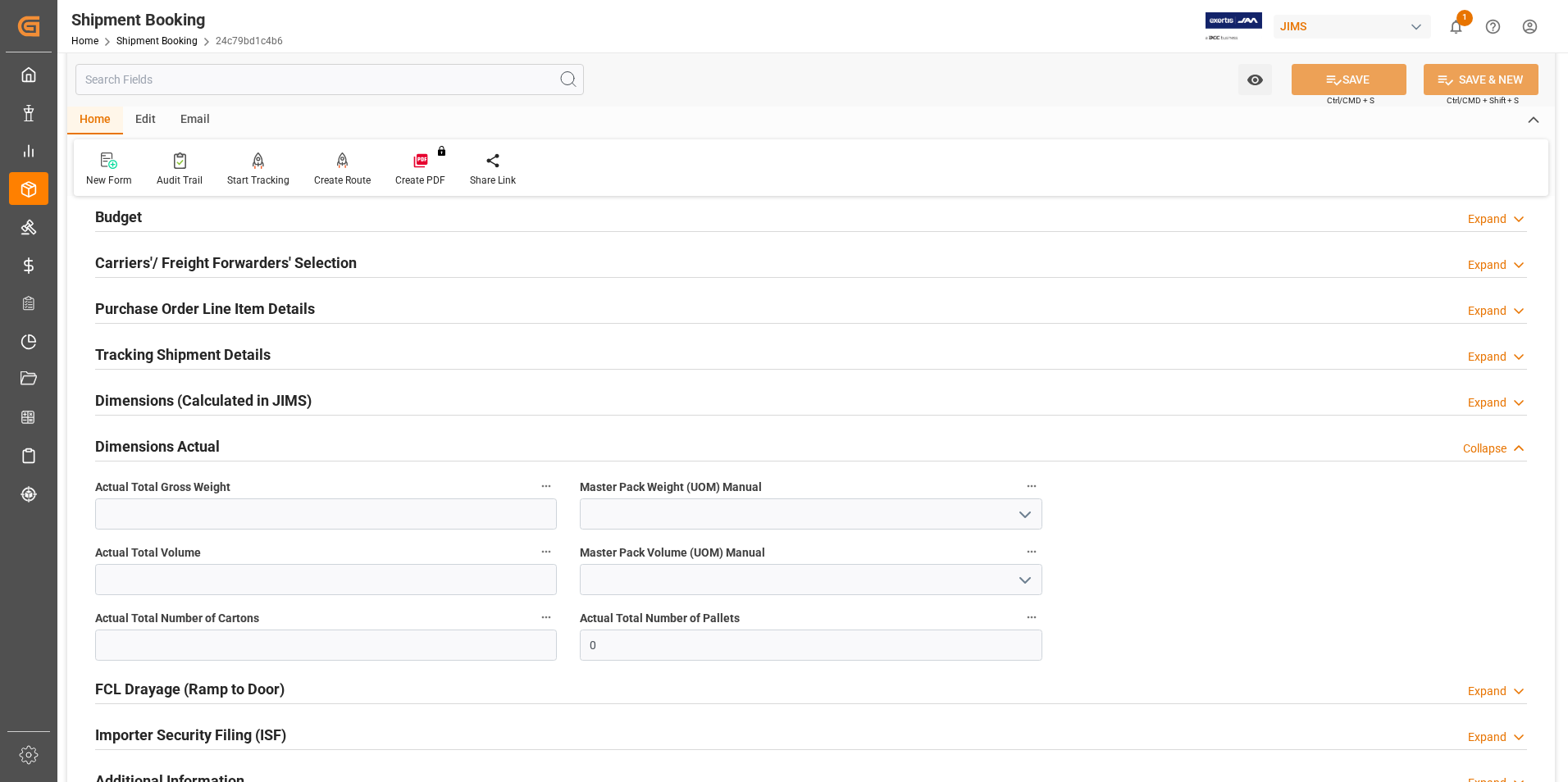
scroll to position [246, 0]
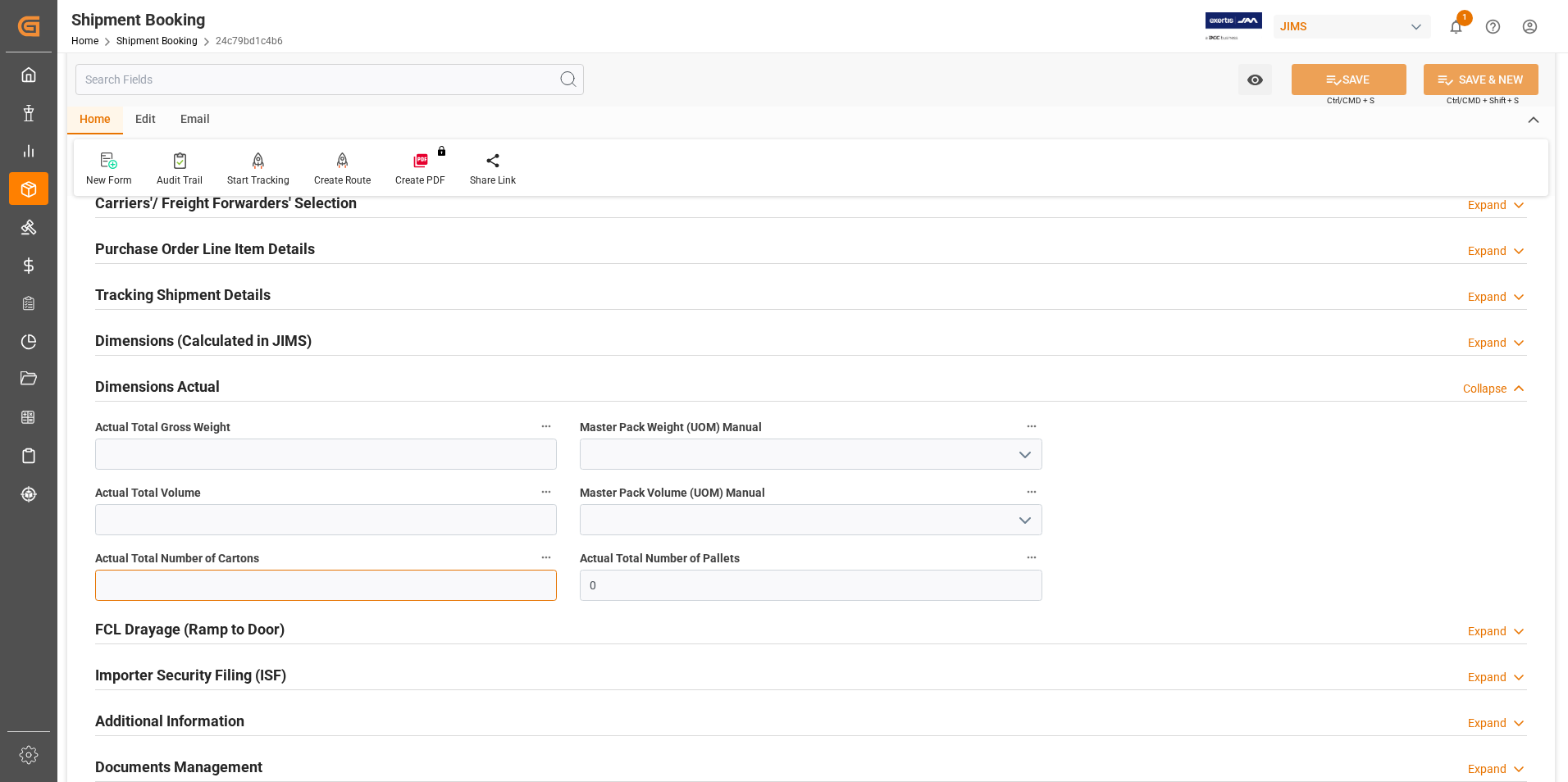
click at [180, 581] on input "text" at bounding box center [326, 585] width 462 height 31
type input "1"
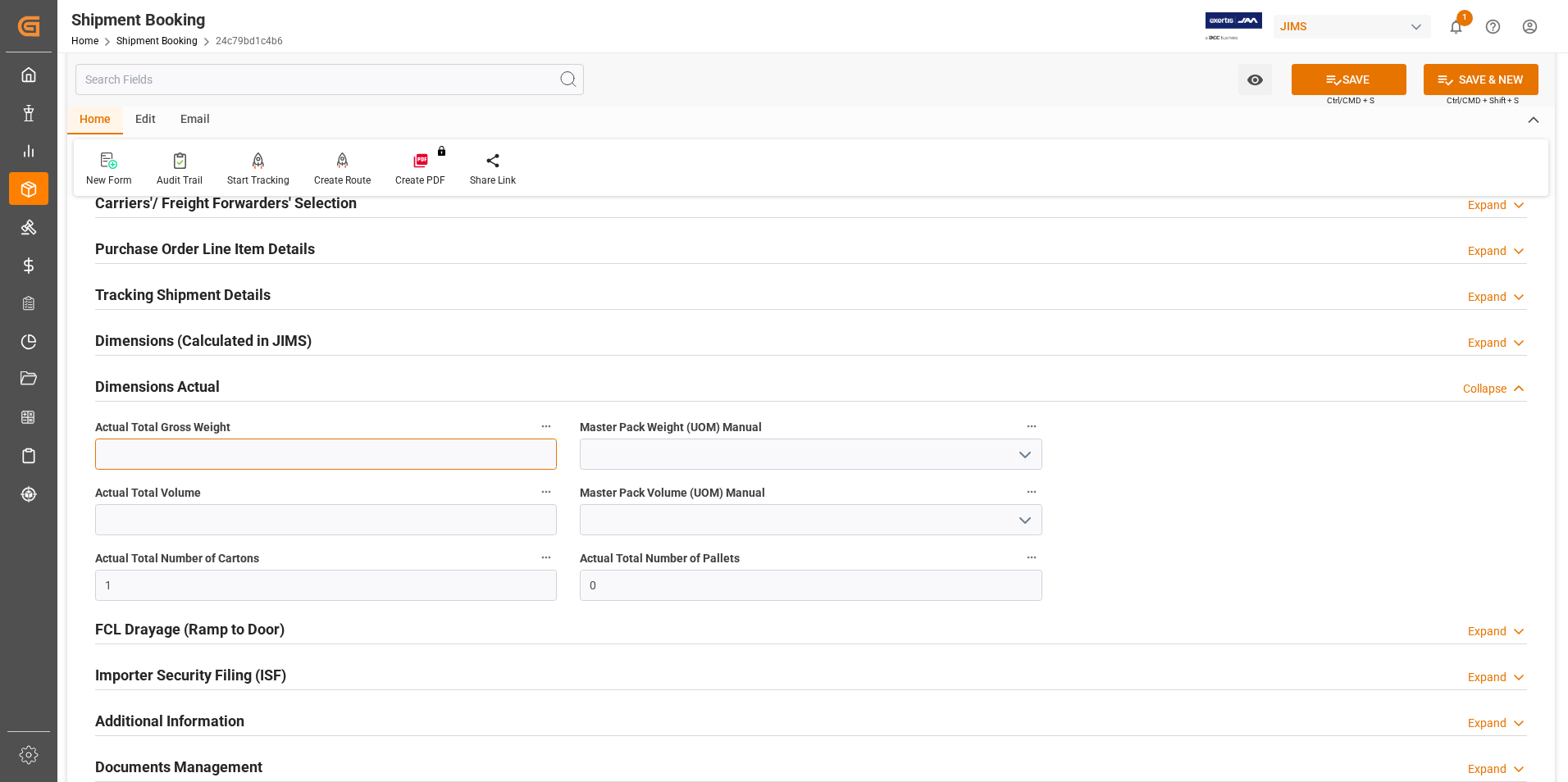
click at [116, 453] on input "text" at bounding box center [326, 453] width 462 height 31
type input "4.3"
click at [593, 461] on input at bounding box center [811, 453] width 462 height 31
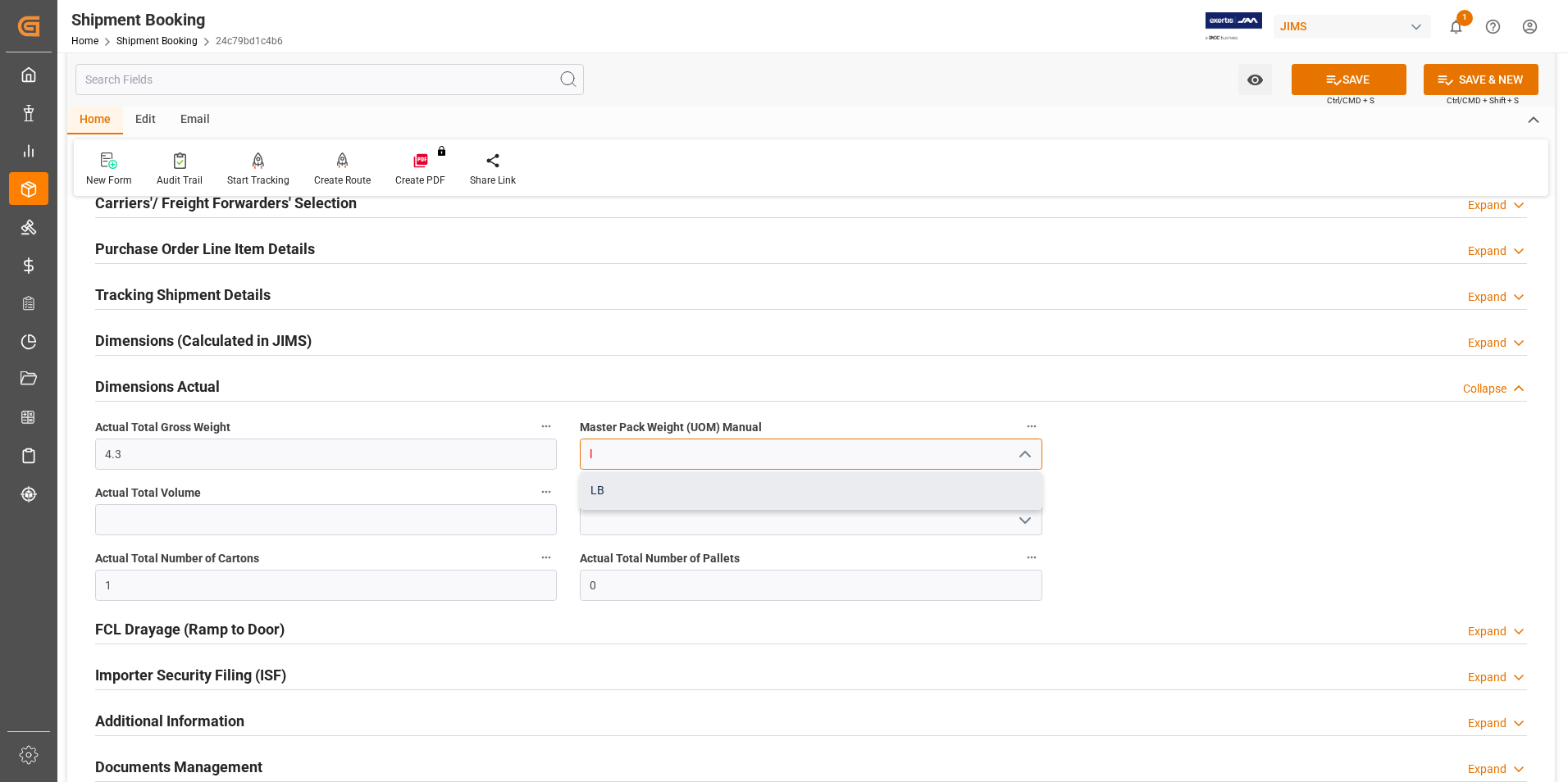
click at [636, 480] on div "LB" at bounding box center [811, 490] width 460 height 37
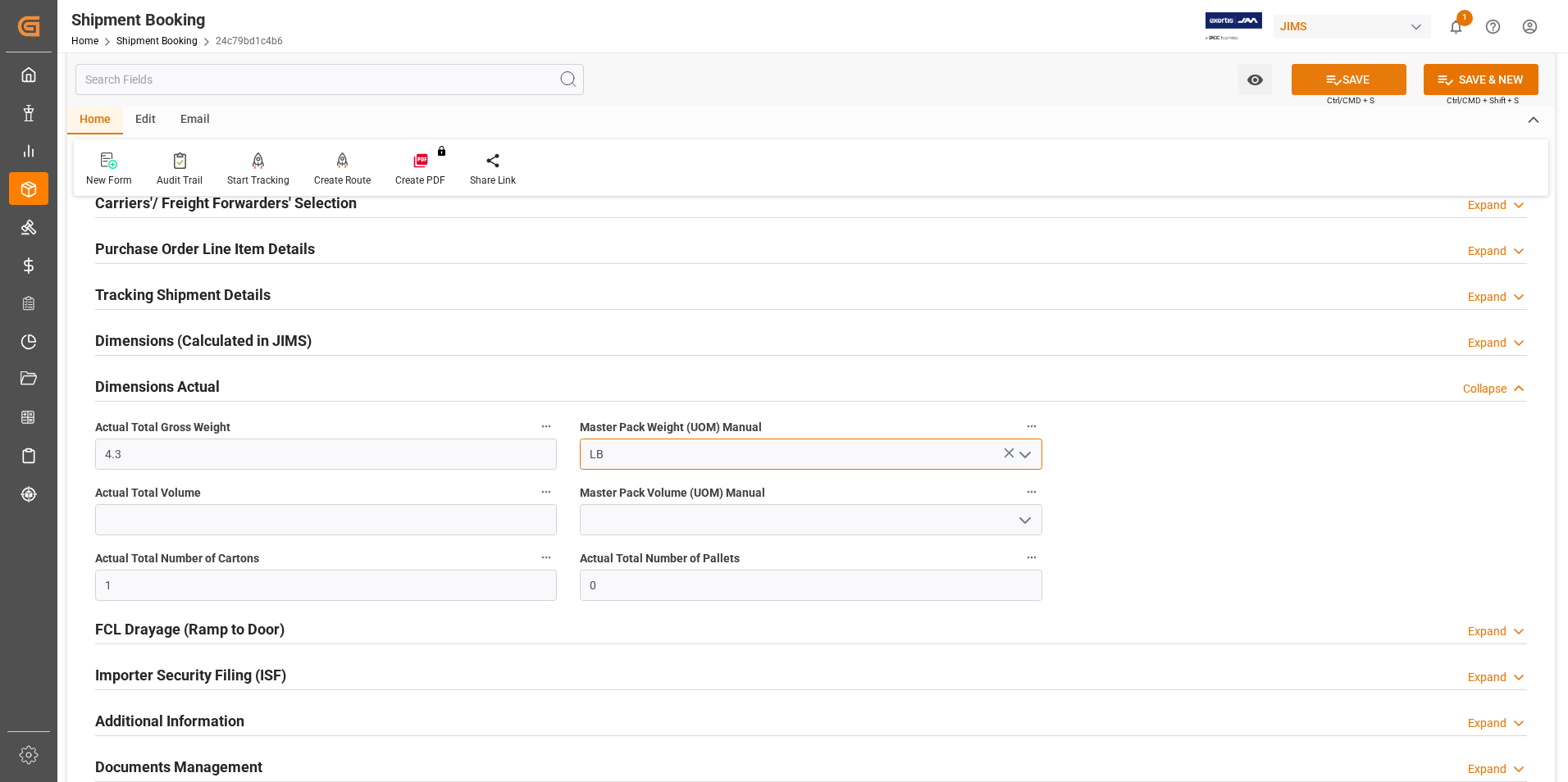
type input "LB"
click at [1336, 78] on icon at bounding box center [1334, 80] width 17 height 17
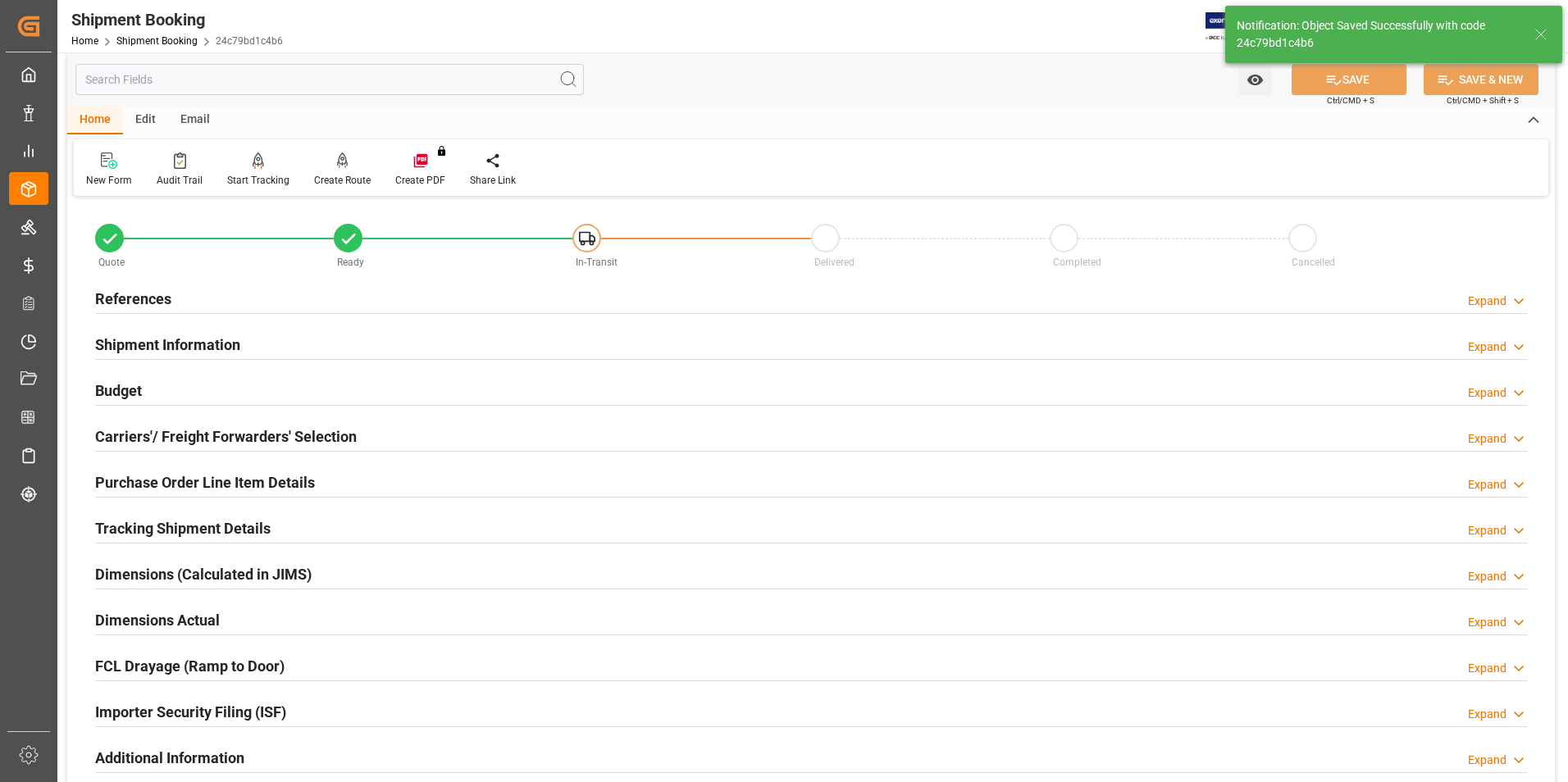
scroll to position [0, 0]
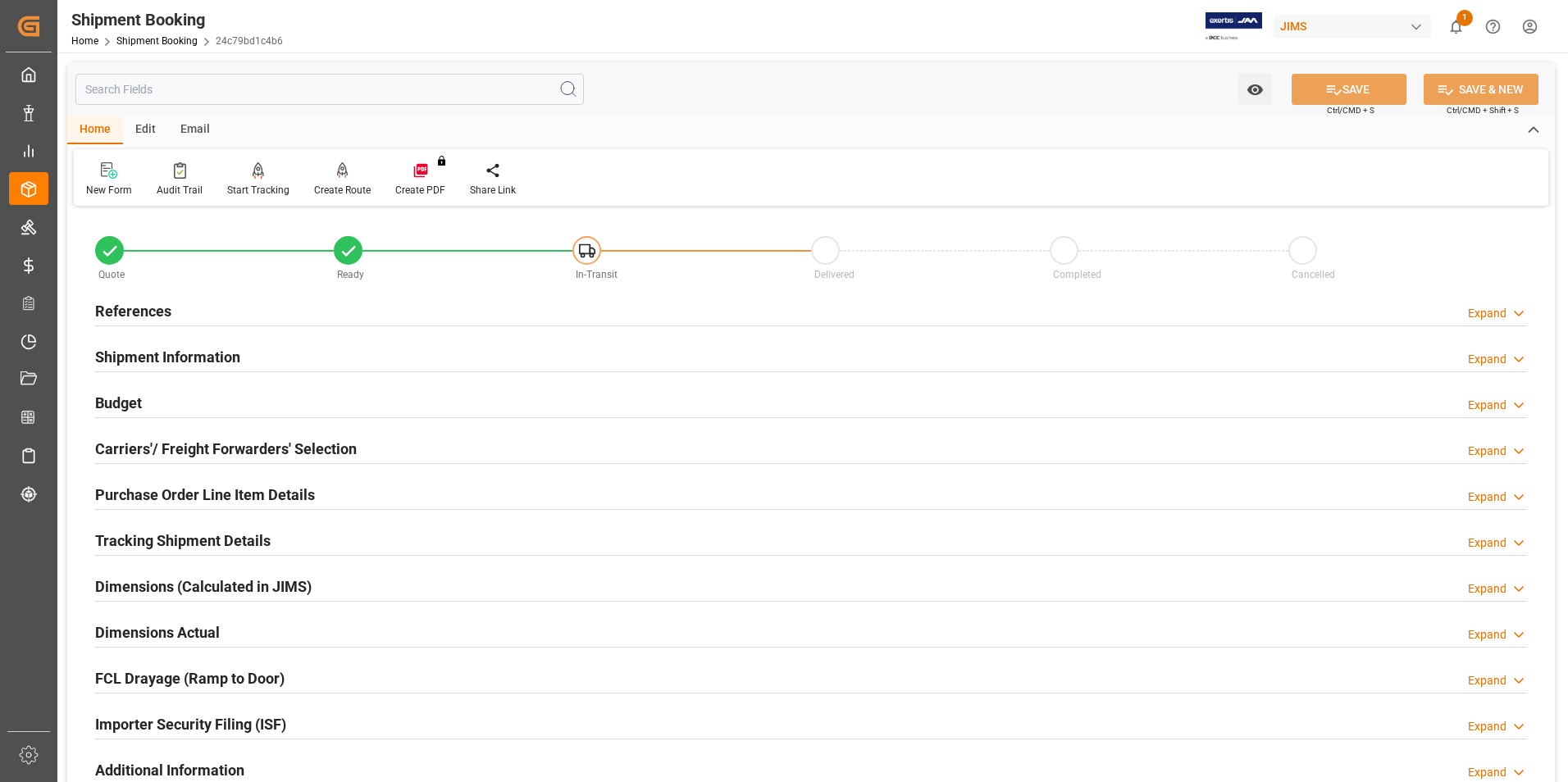
click at [142, 534] on h2 "Tracking Shipment Details" at bounding box center [183, 540] width 175 height 22
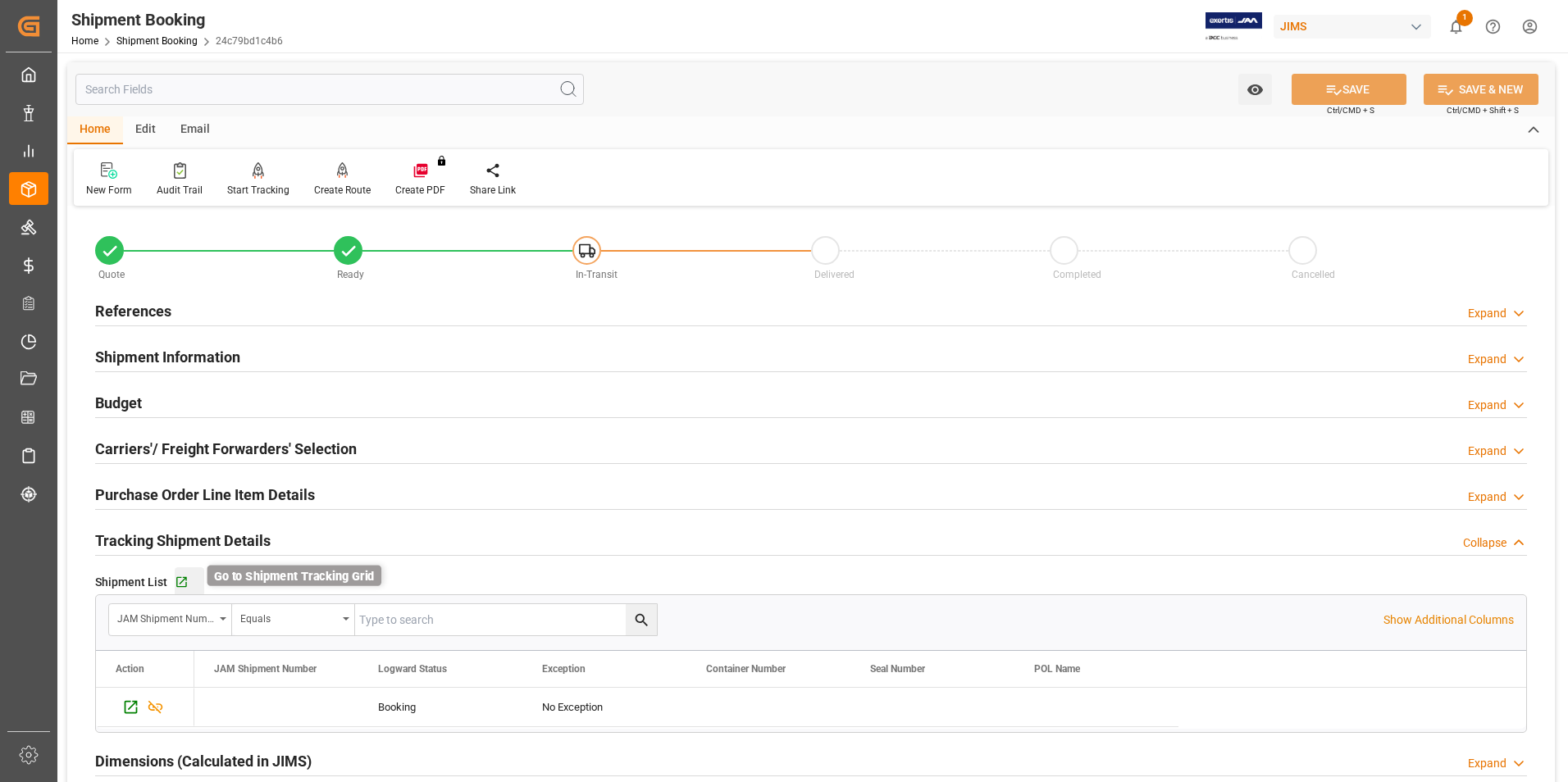
click at [185, 582] on icon "button" at bounding box center [181, 582] width 14 height 14
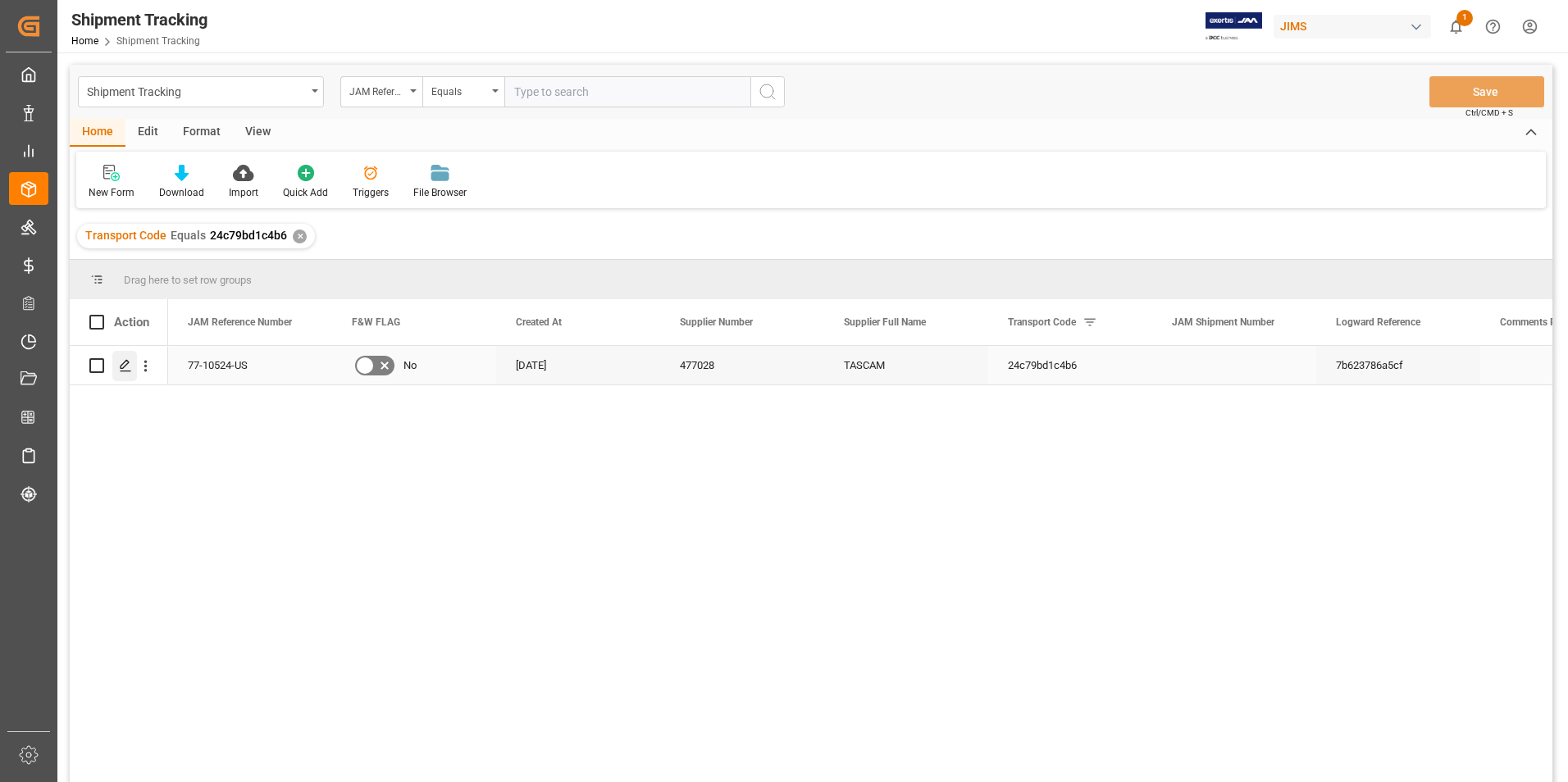
click at [127, 360] on icon "Press SPACE to select this row." at bounding box center [126, 366] width 13 height 13
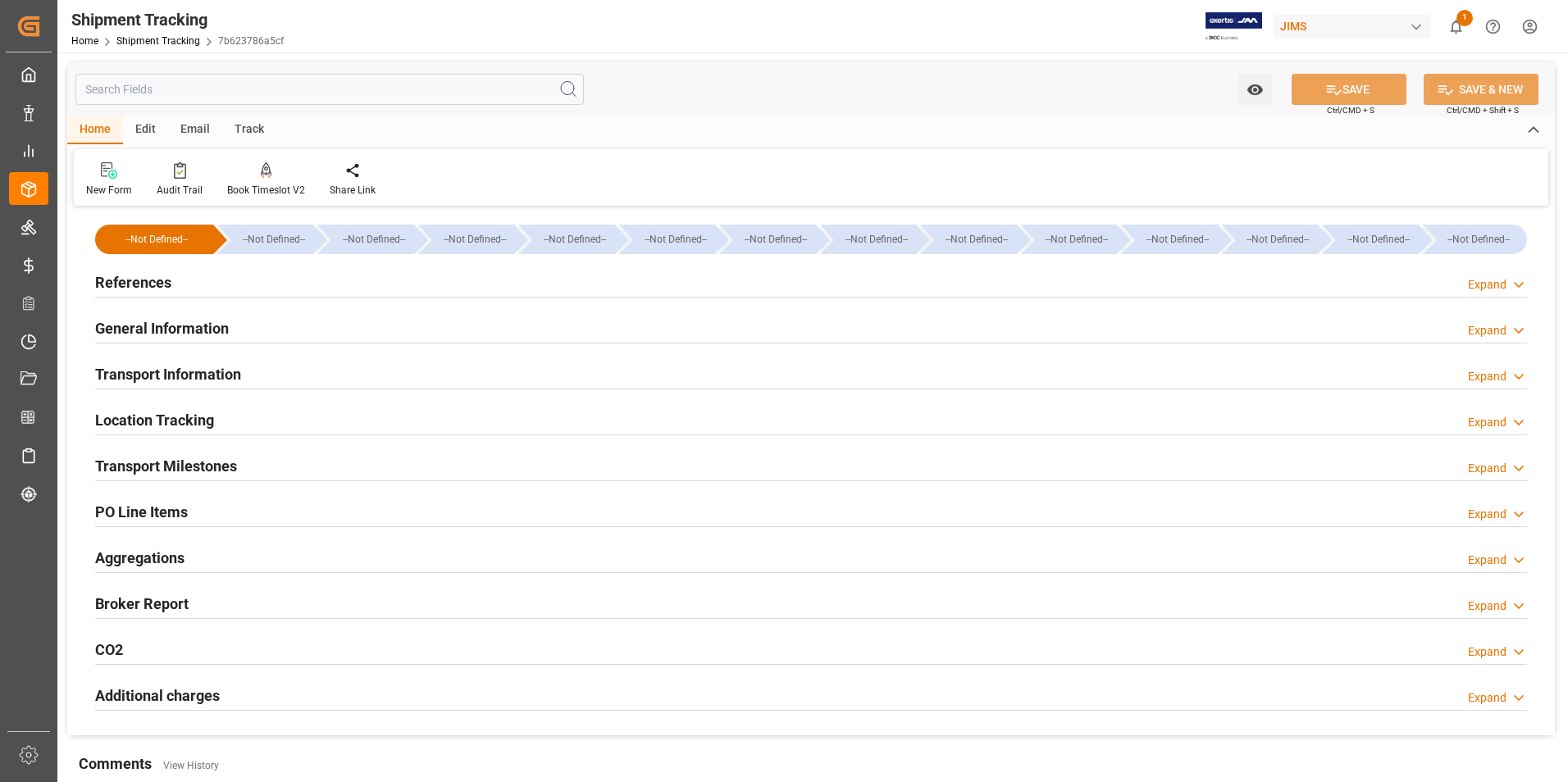
type input "[DATE]"
click at [139, 277] on h2 "References" at bounding box center [133, 282] width 76 height 22
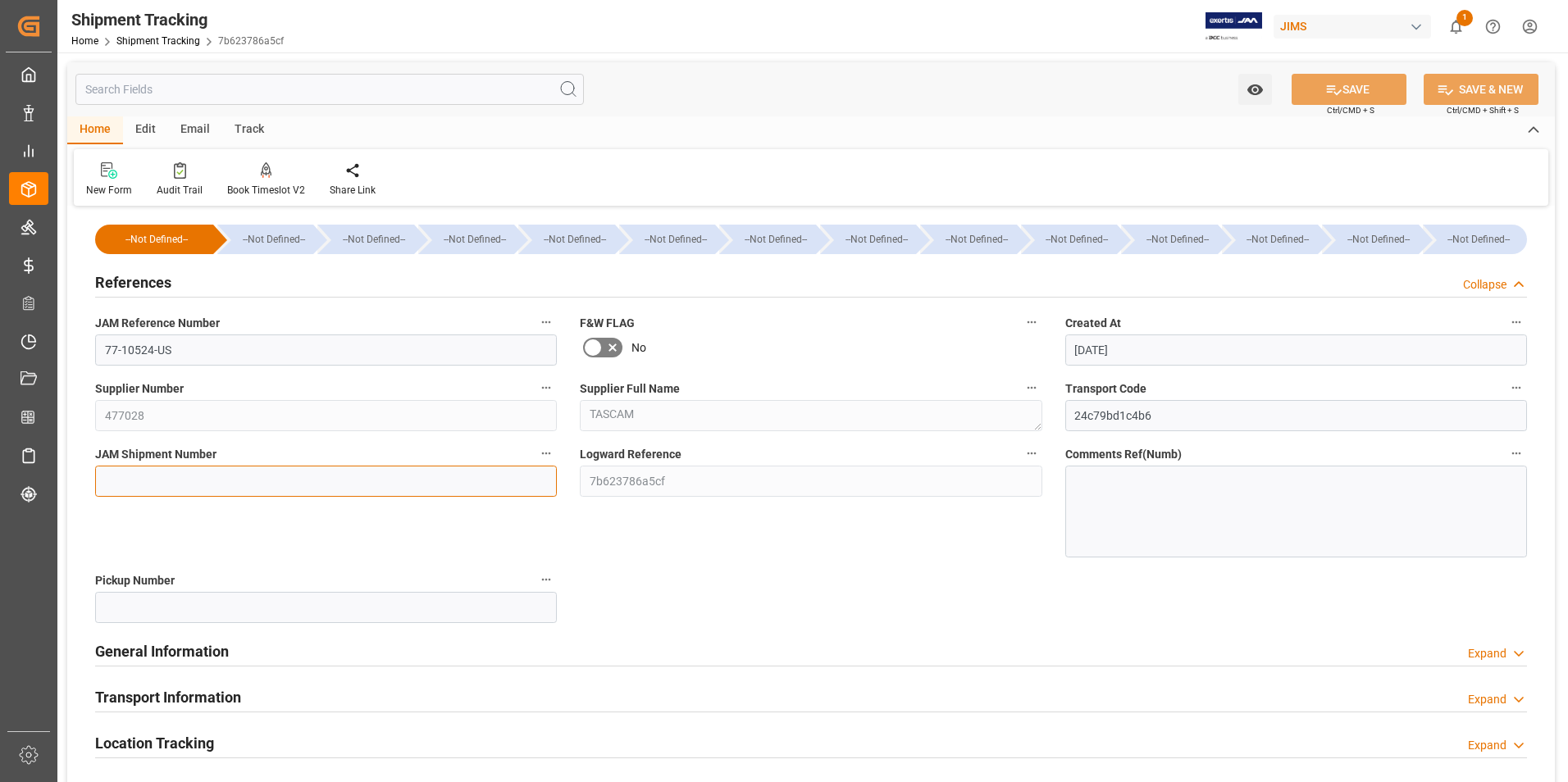
click at [215, 478] on input at bounding box center [326, 481] width 462 height 31
type input "72657"
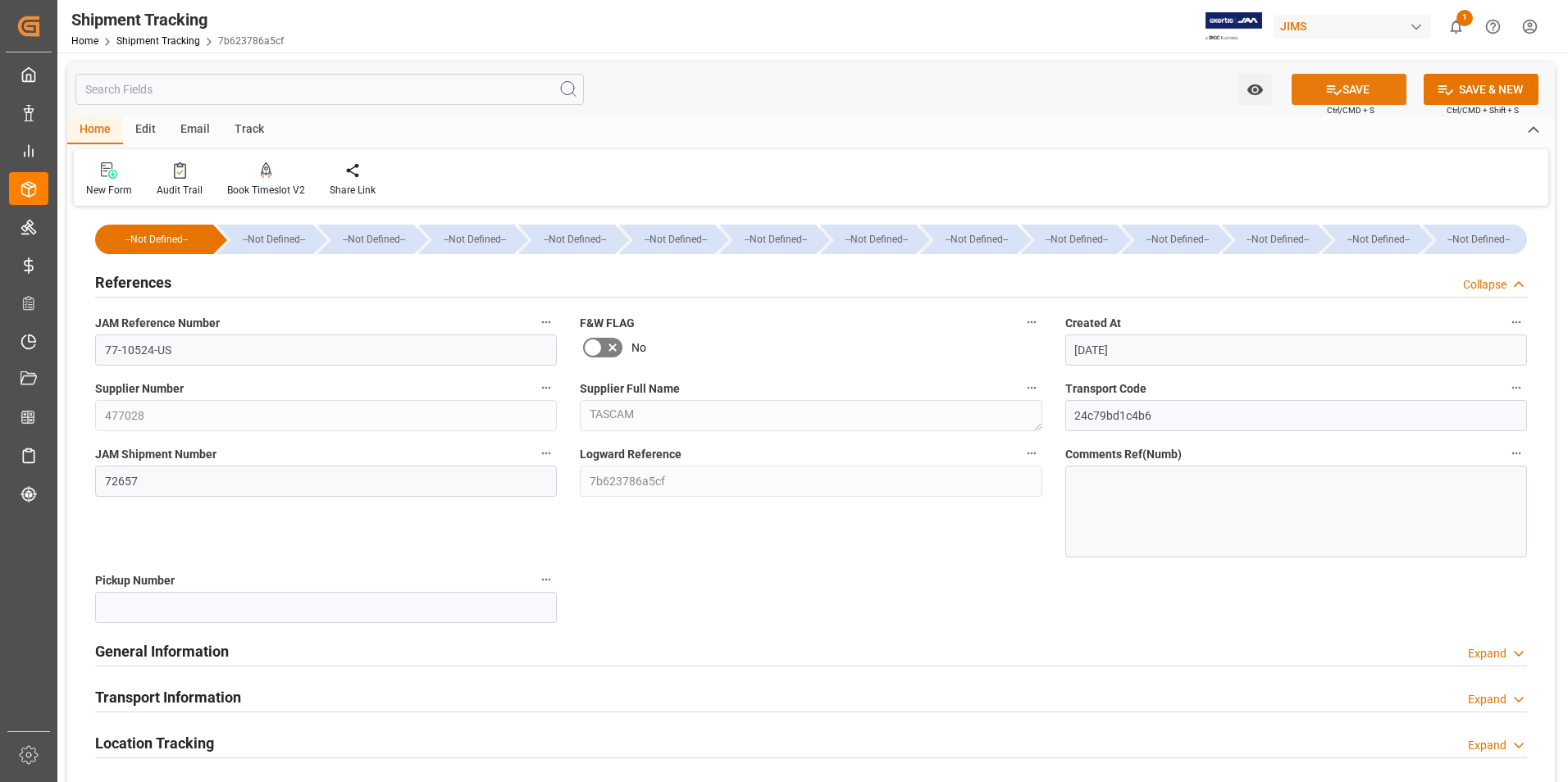
click at [1352, 88] on button "SAVE" at bounding box center [1349, 89] width 115 height 31
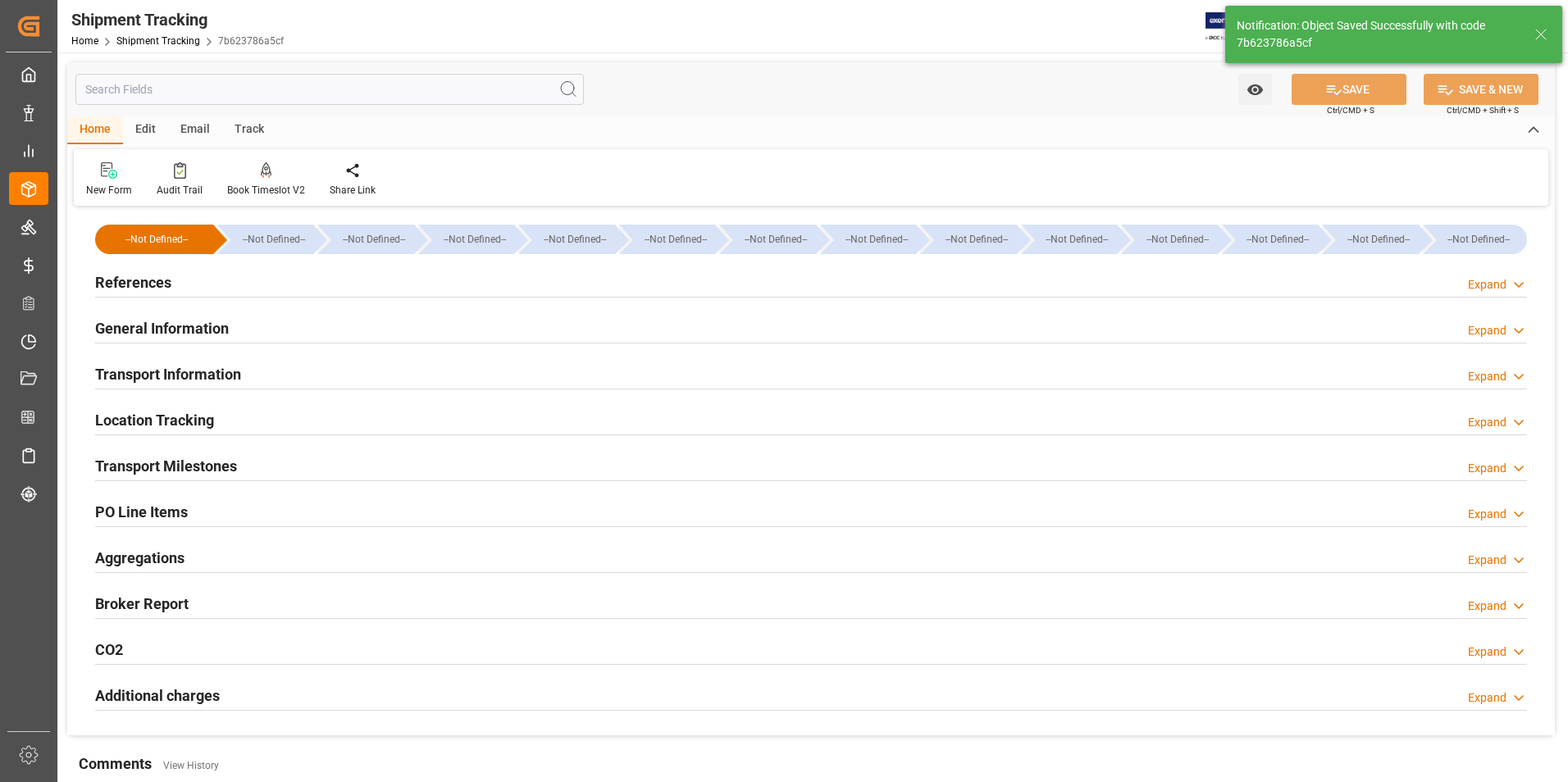
click at [157, 369] on h2 "Transport Information" at bounding box center [168, 374] width 146 height 22
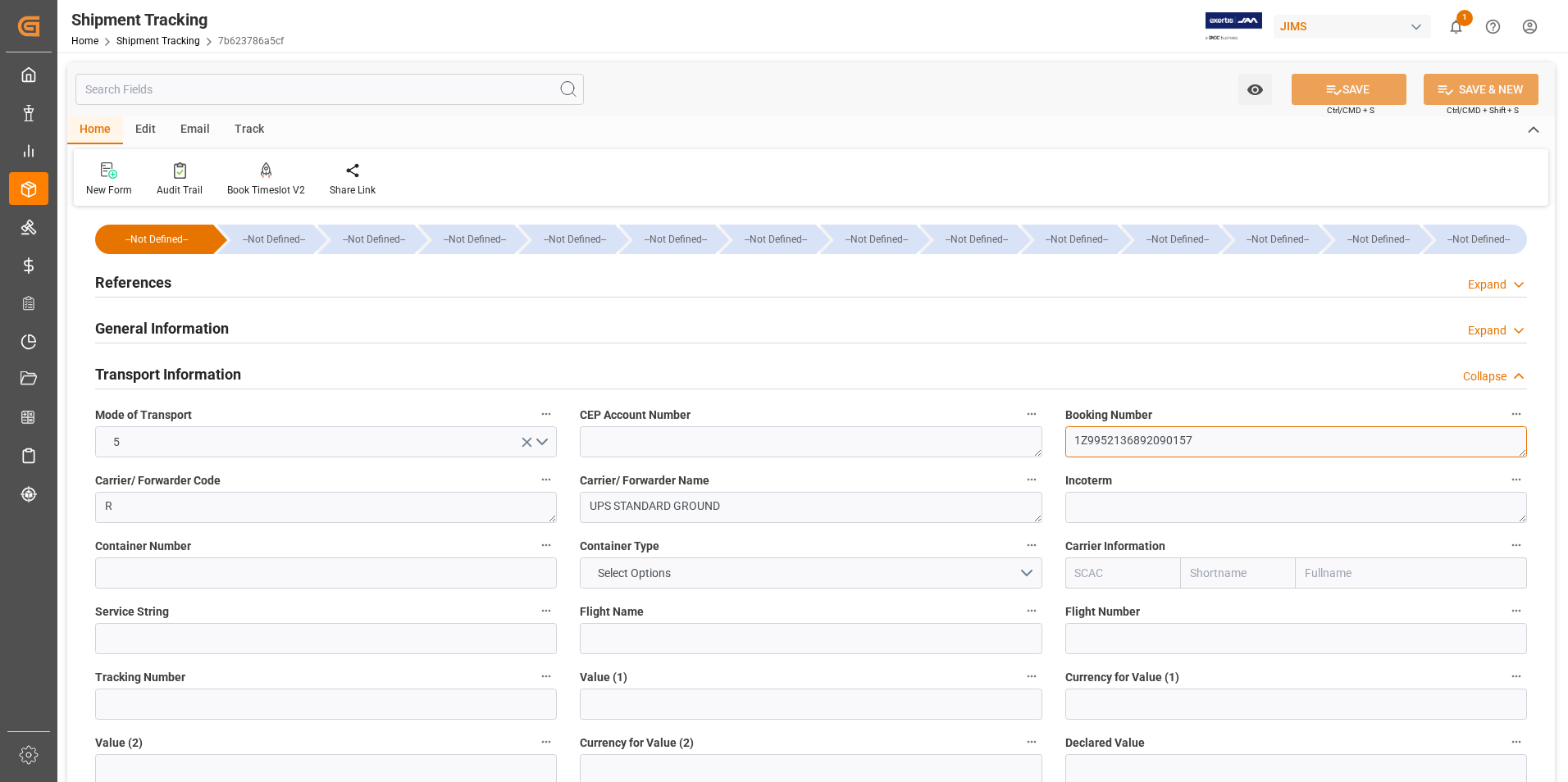
drag, startPoint x: 1195, startPoint y: 442, endPoint x: 1041, endPoint y: 443, distance: 154.0
click at [1041, 443] on div "--Not Defined-- --Not Defined-- --Not Defined-- --Not Defined-- --Not Defined--…" at bounding box center [811, 768] width 1488 height 1115
click at [234, 694] on input at bounding box center [326, 704] width 462 height 31
paste input "1Z9952136892090157"
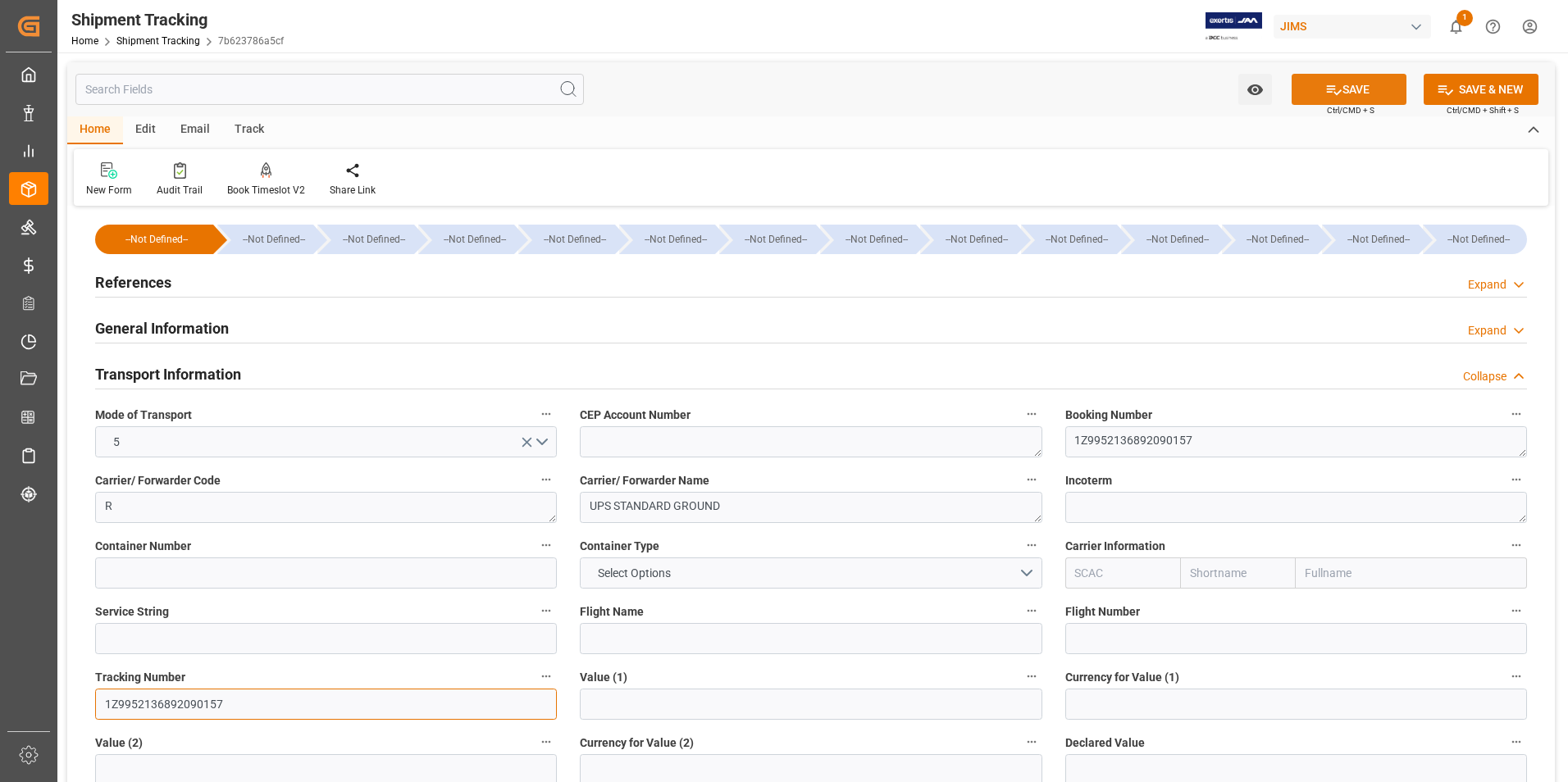
type input "1Z9952136892090157"
click at [1350, 94] on button "SAVE" at bounding box center [1349, 89] width 115 height 31
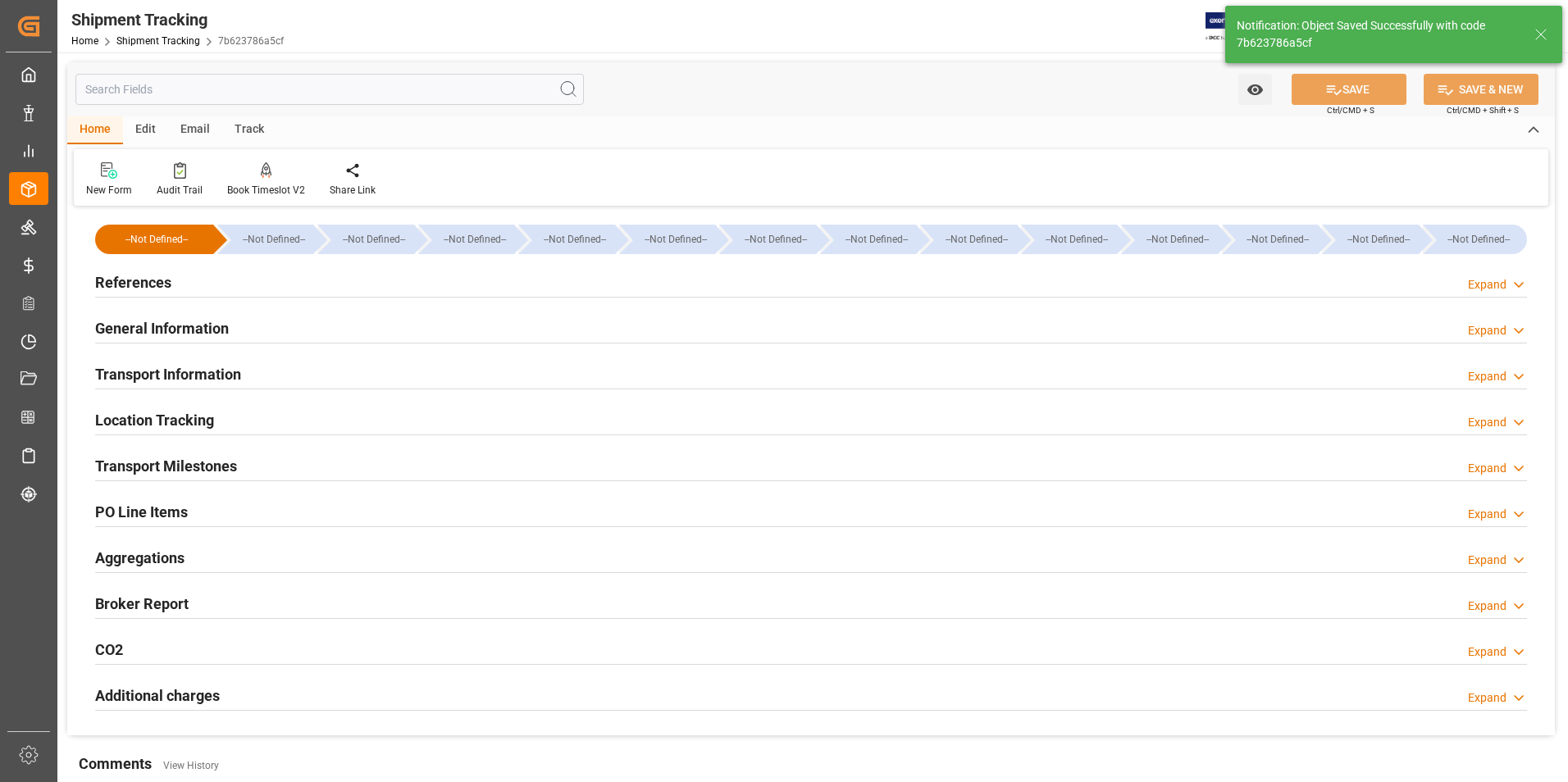
click at [212, 464] on h2 "Transport Milestones" at bounding box center [166, 466] width 142 height 22
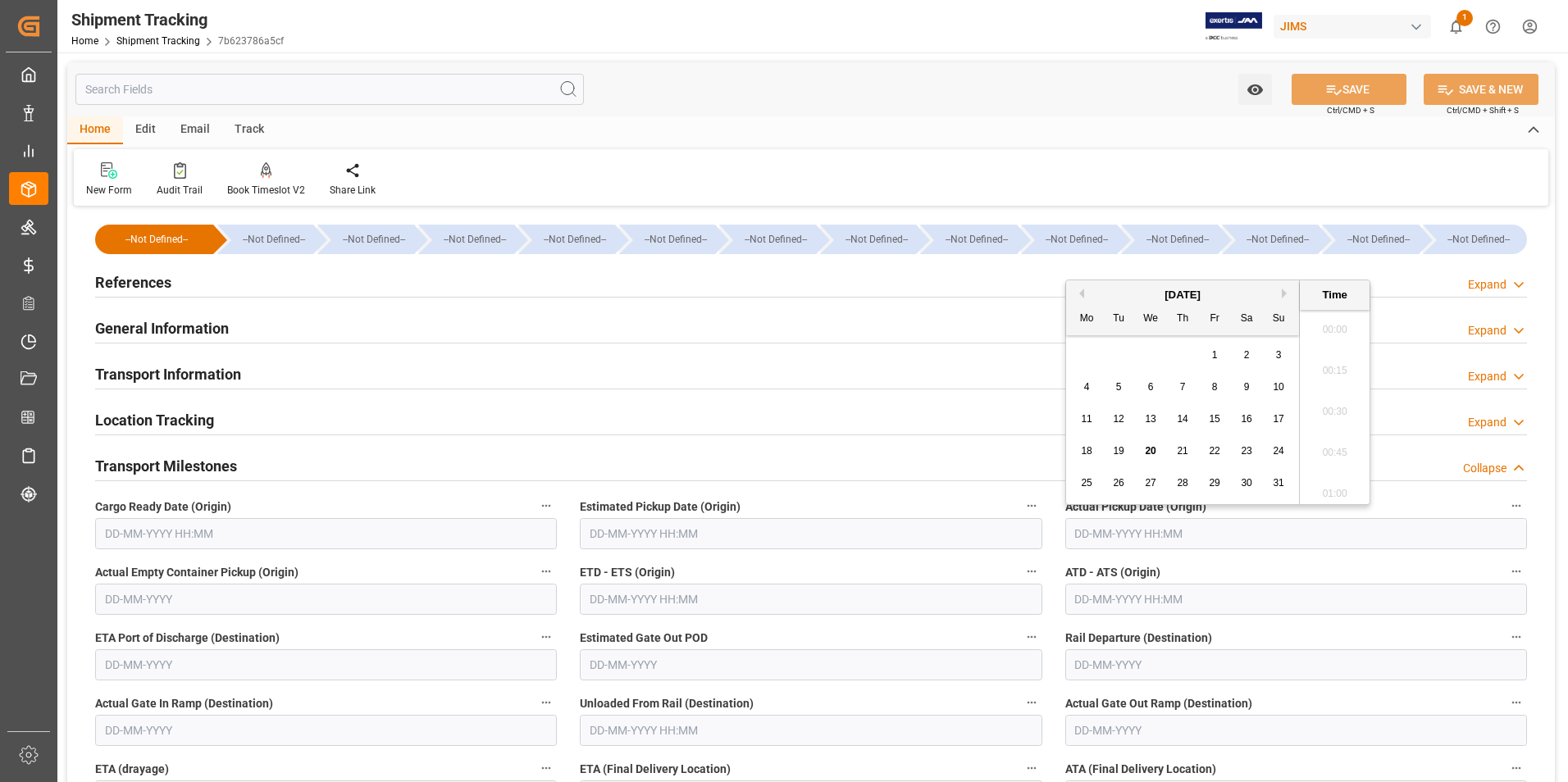
click at [1122, 533] on input "text" at bounding box center [1297, 533] width 462 height 31
click at [1220, 416] on span "15" at bounding box center [1214, 419] width 11 height 12
type input "15-08-2025 00:00"
click at [692, 596] on input "text" at bounding box center [811, 599] width 462 height 31
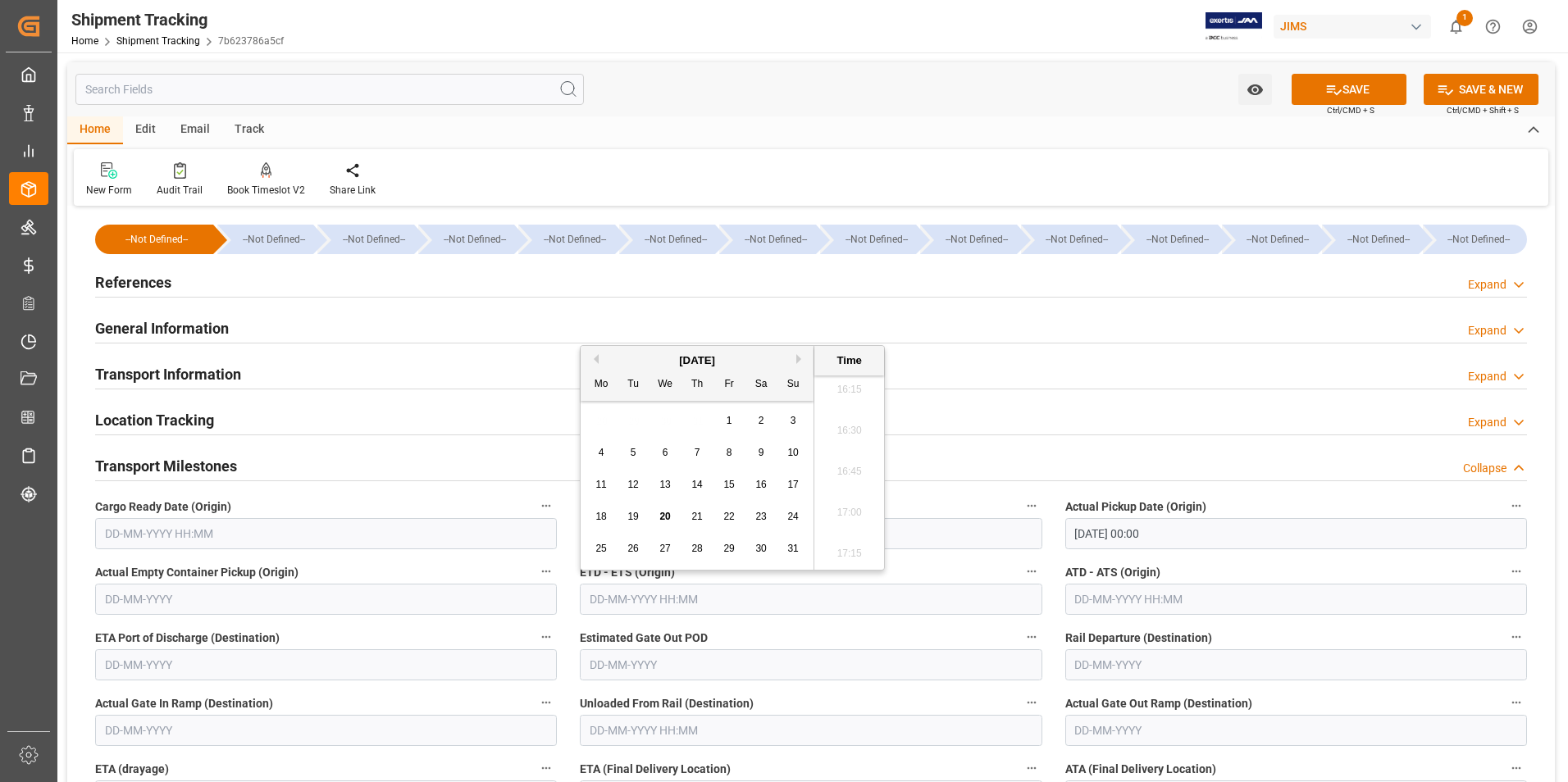
click at [595, 416] on div "28 29 30 31 1 2 3" at bounding box center [698, 421] width 224 height 32
click at [733, 485] on span "15" at bounding box center [728, 485] width 11 height 12
type input "15-08-2025 00:00"
click at [1110, 602] on input "text" at bounding box center [1297, 599] width 462 height 31
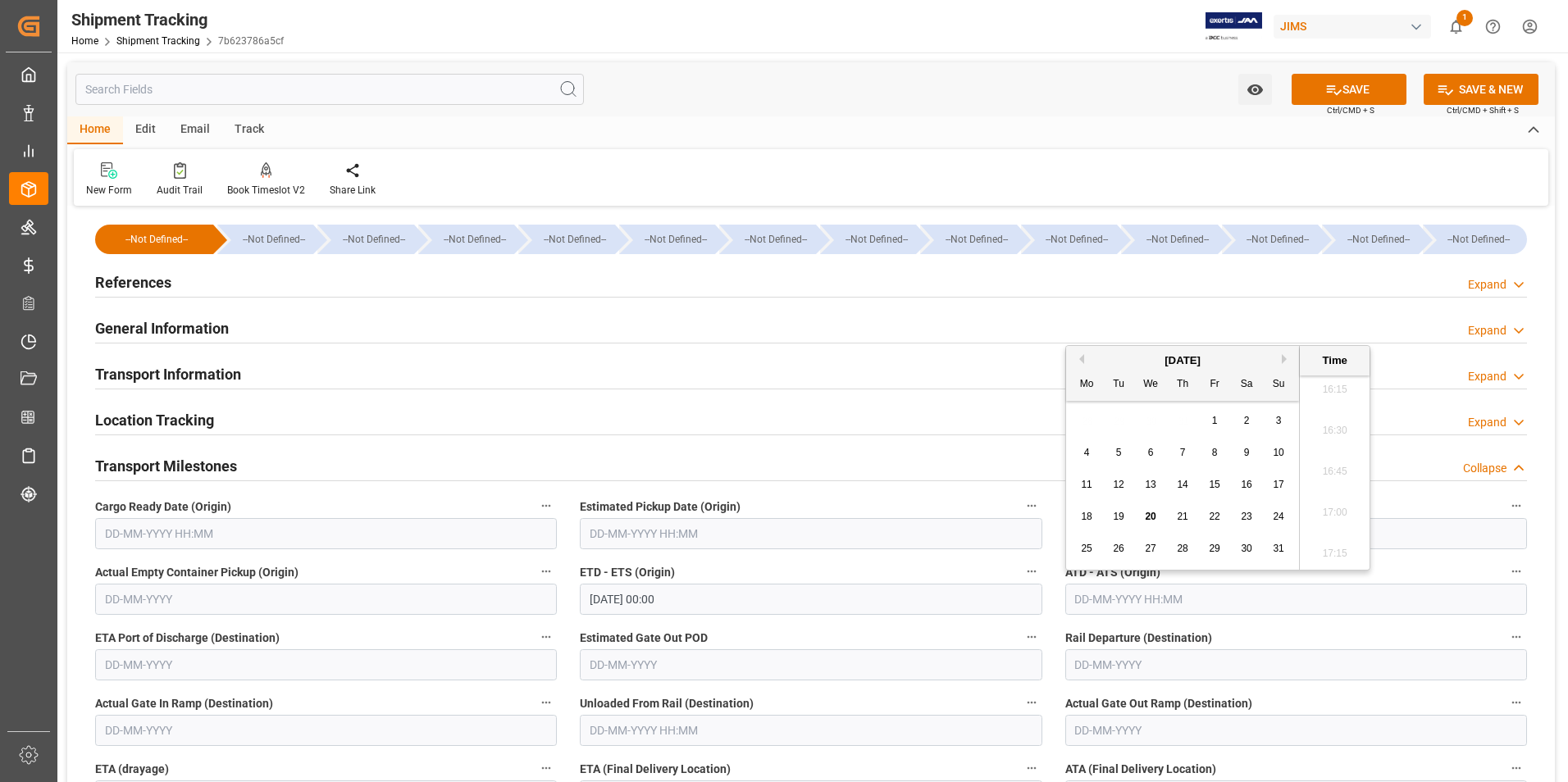
click at [1080, 416] on div "28 29 30 31 1 2 3" at bounding box center [1184, 421] width 224 height 32
click at [1212, 479] on span "15" at bounding box center [1214, 485] width 11 height 12
type input "15-08-2025 00:00"
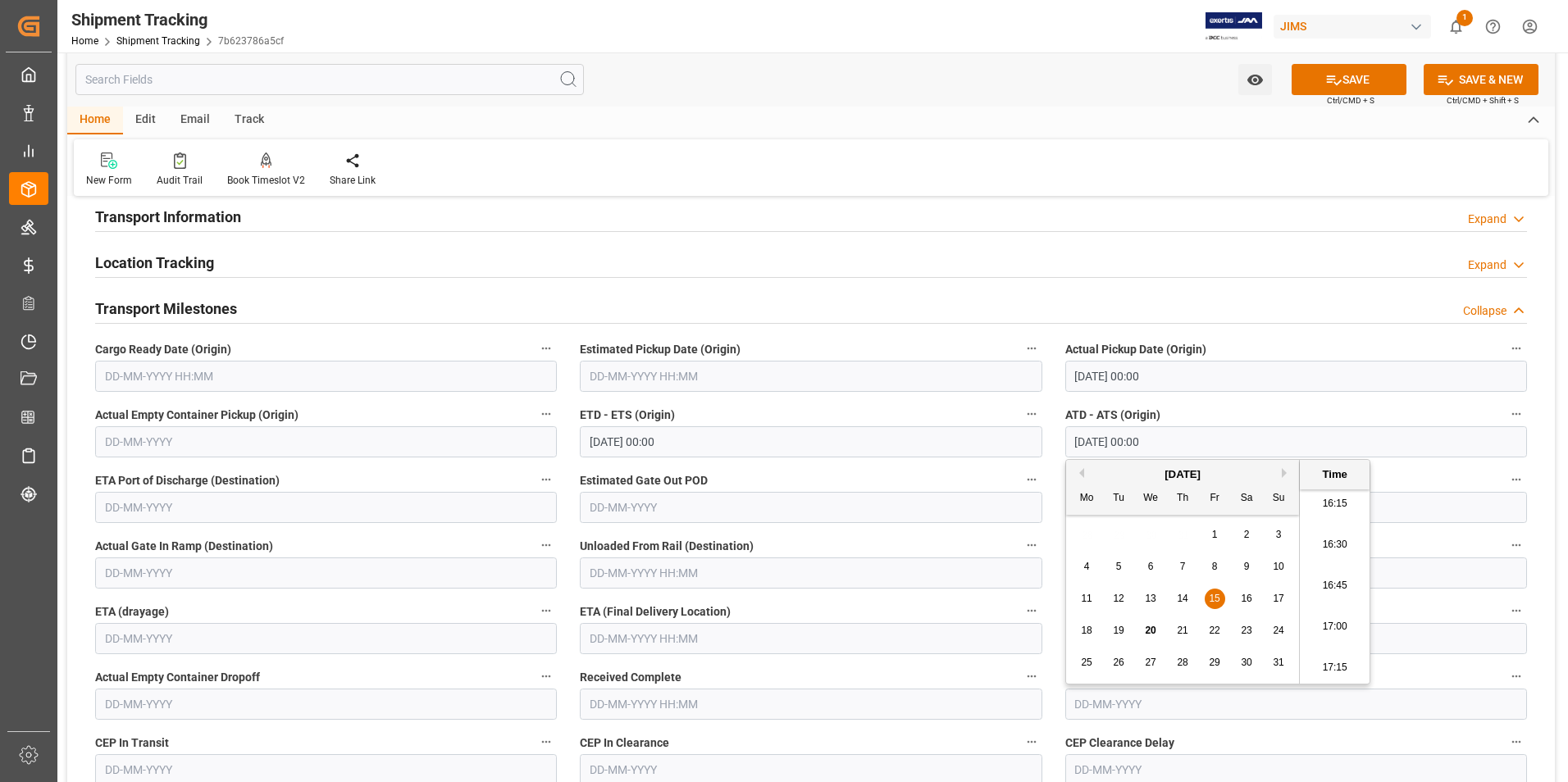
scroll to position [164, 0]
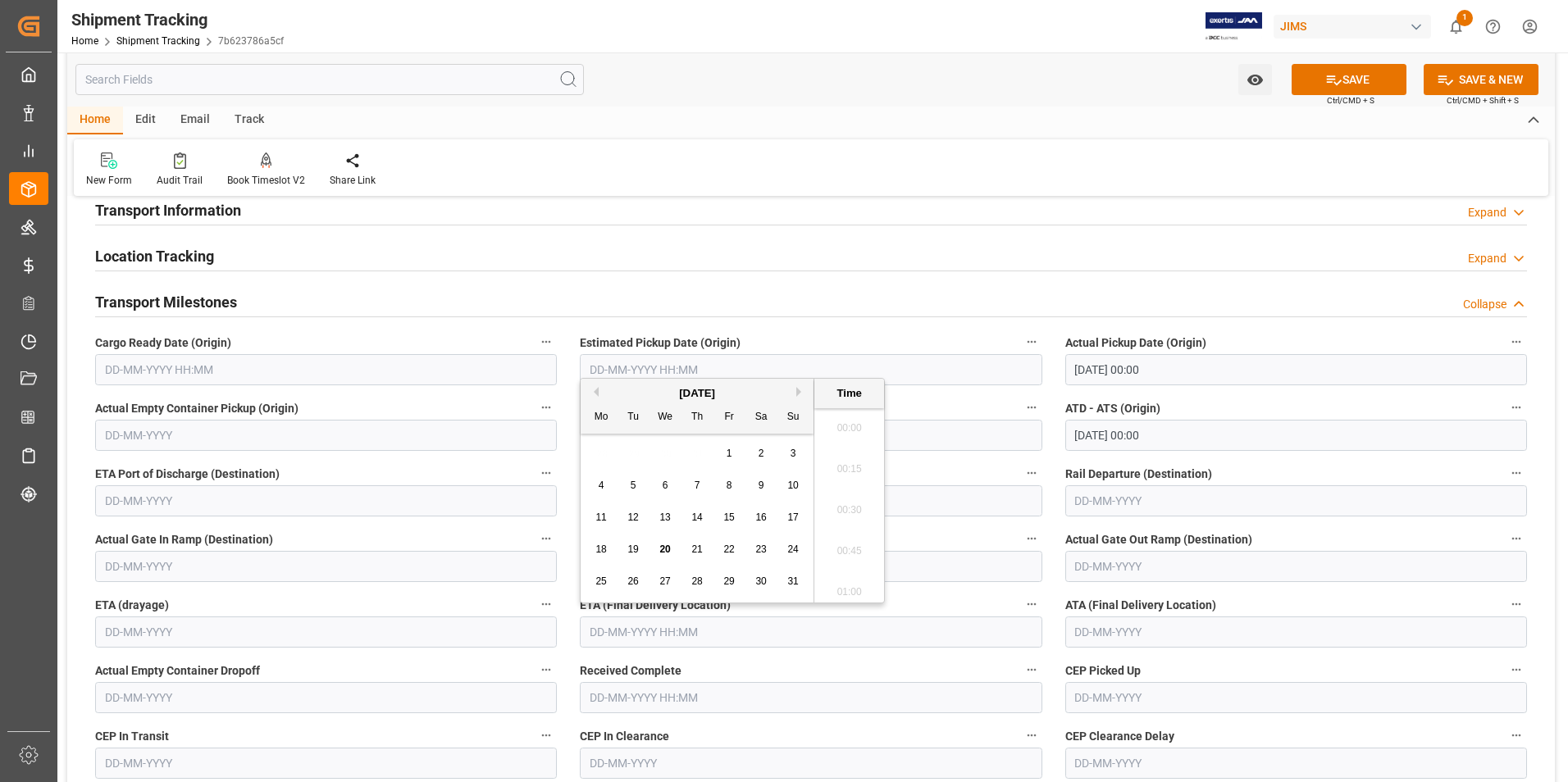
click at [634, 632] on input "text" at bounding box center [811, 632] width 462 height 31
click at [603, 578] on span "25" at bounding box center [600, 581] width 11 height 12
type input "25-08-2025 00:00"
click at [1359, 82] on button "SAVE" at bounding box center [1349, 79] width 115 height 31
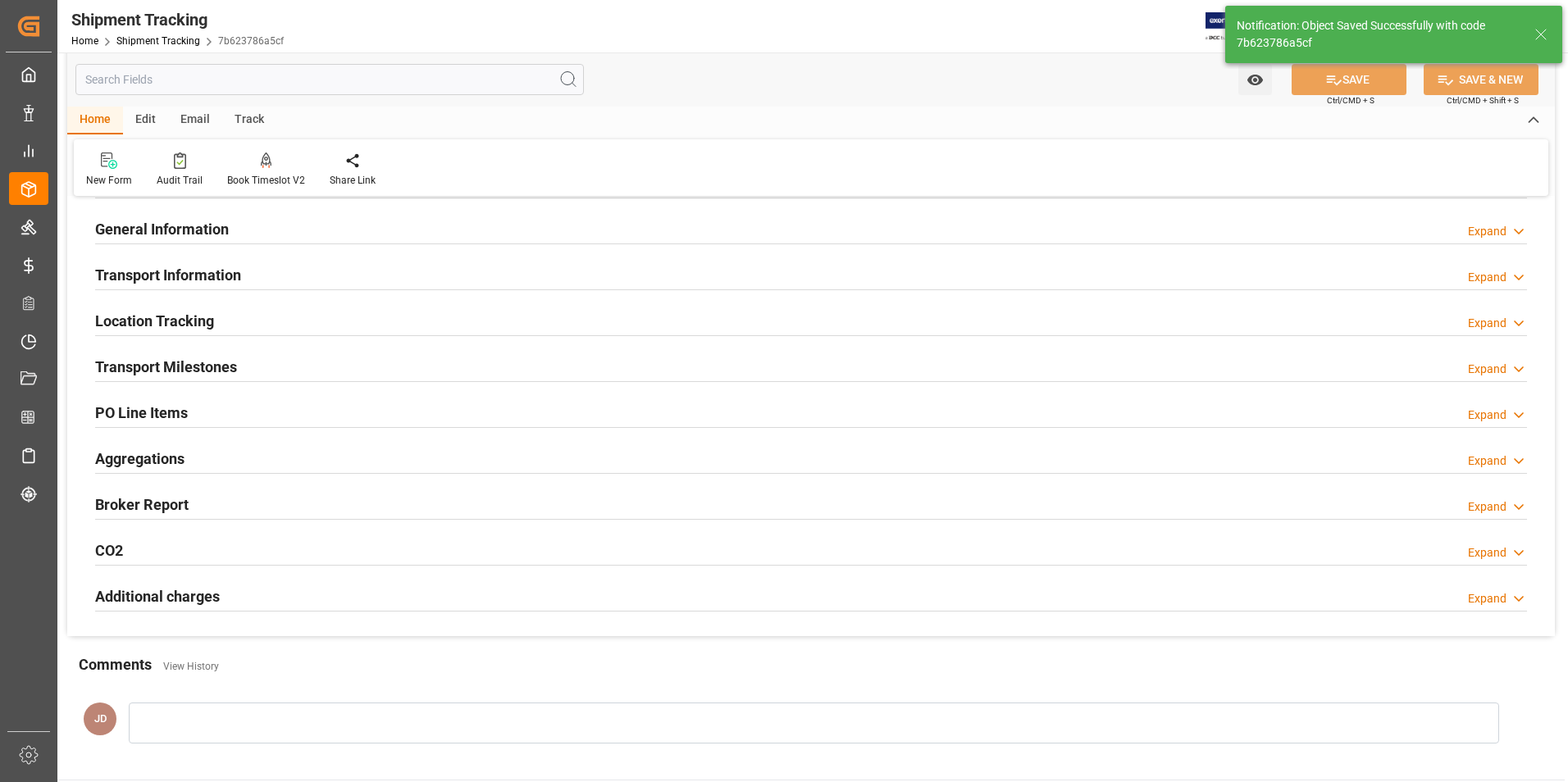
scroll to position [0, 0]
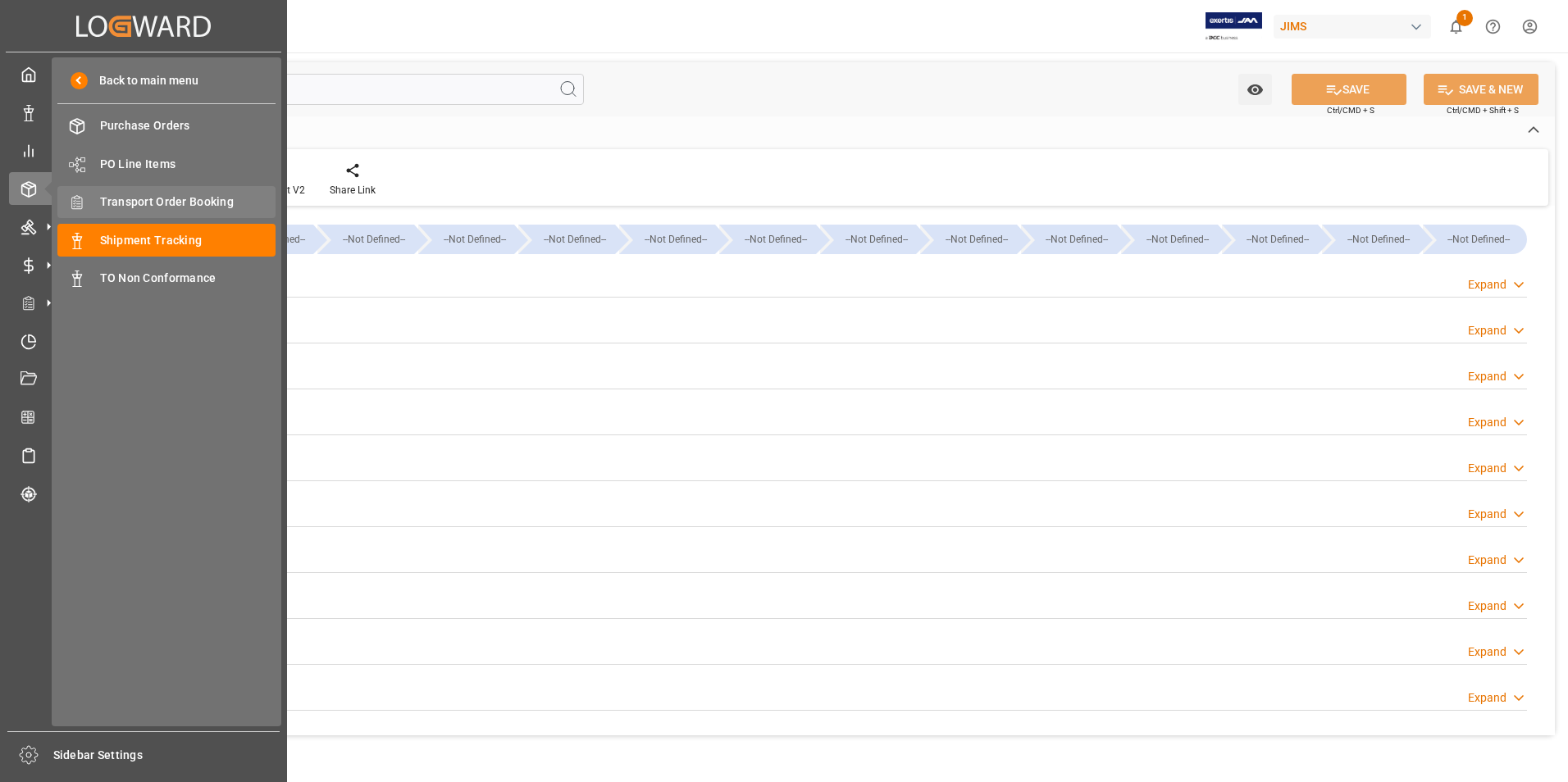
click at [170, 200] on span "Transport Order Booking" at bounding box center [188, 202] width 176 height 17
